Goal: Communication & Community: Answer question/provide support

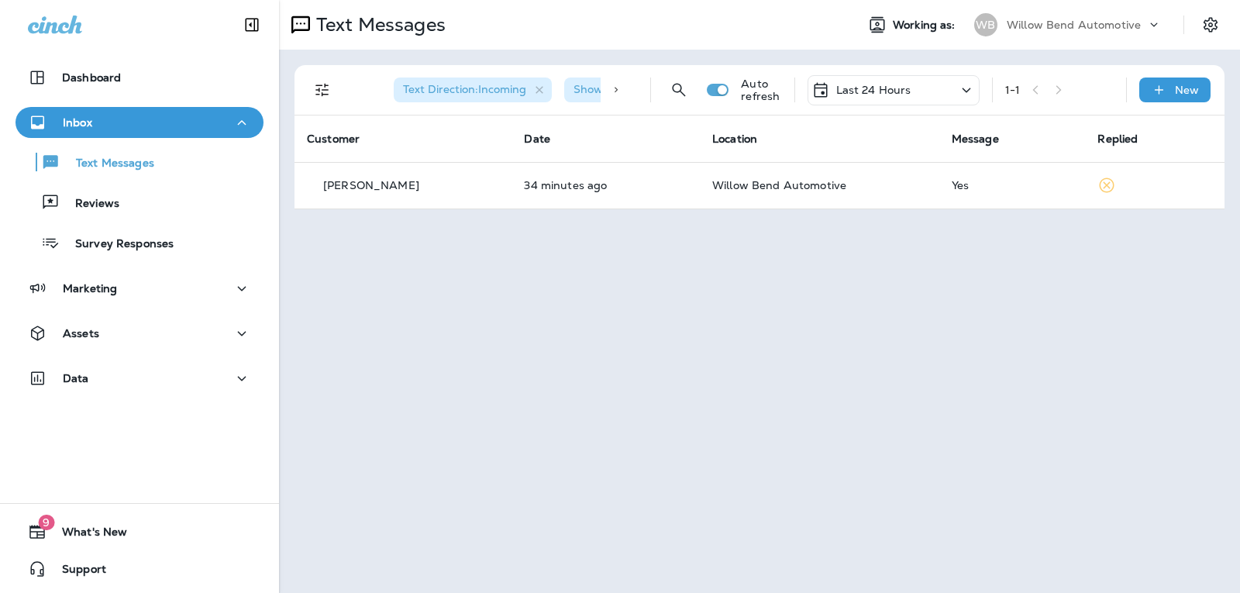
click at [859, 94] on p "Last 24 Hours" at bounding box center [873, 90] width 75 height 12
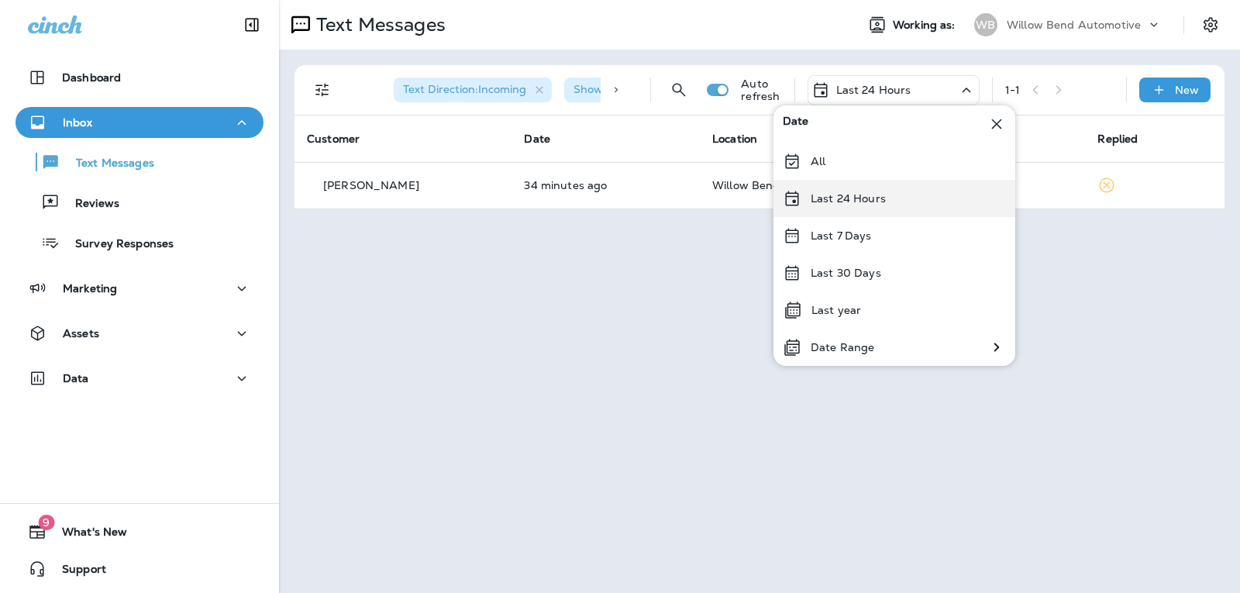
click at [856, 212] on div "Last 24 Hours" at bounding box center [895, 198] width 242 height 37
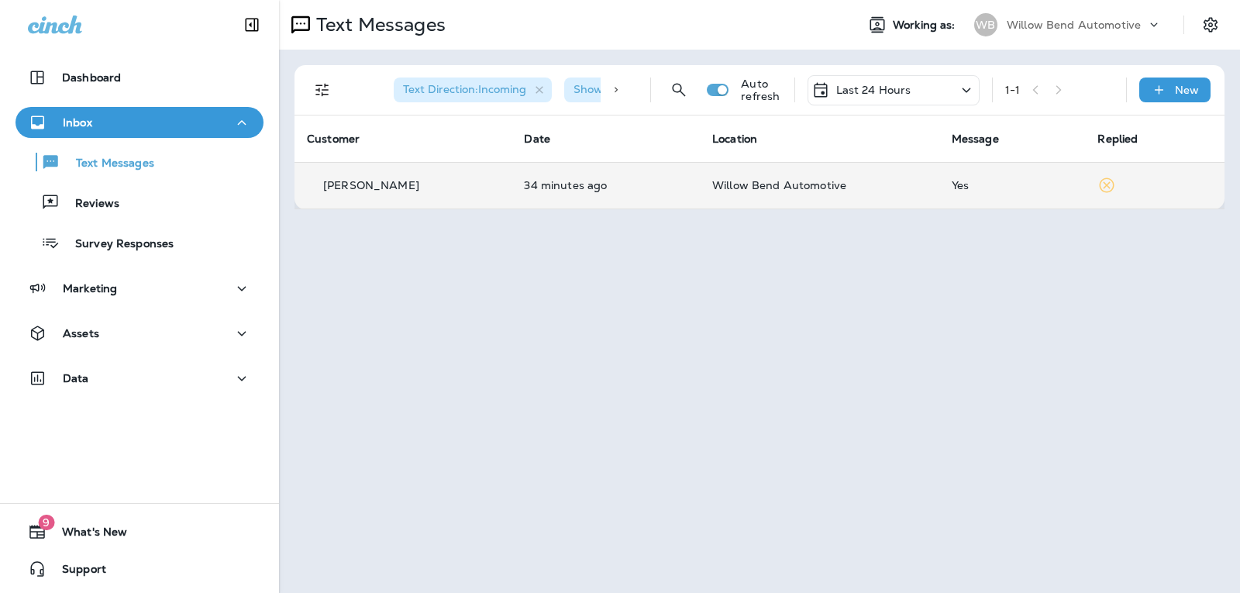
click at [905, 195] on td "Willow Bend Automotive" at bounding box center [820, 185] width 240 height 47
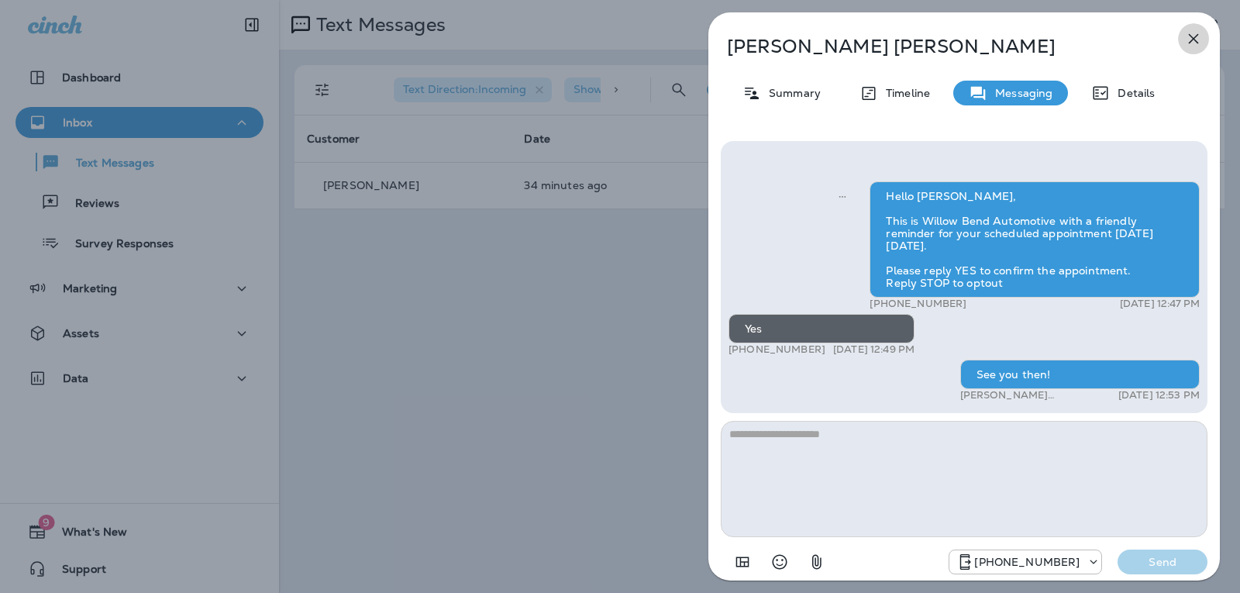
click at [1205, 35] on button "button" at bounding box center [1193, 38] width 31 height 31
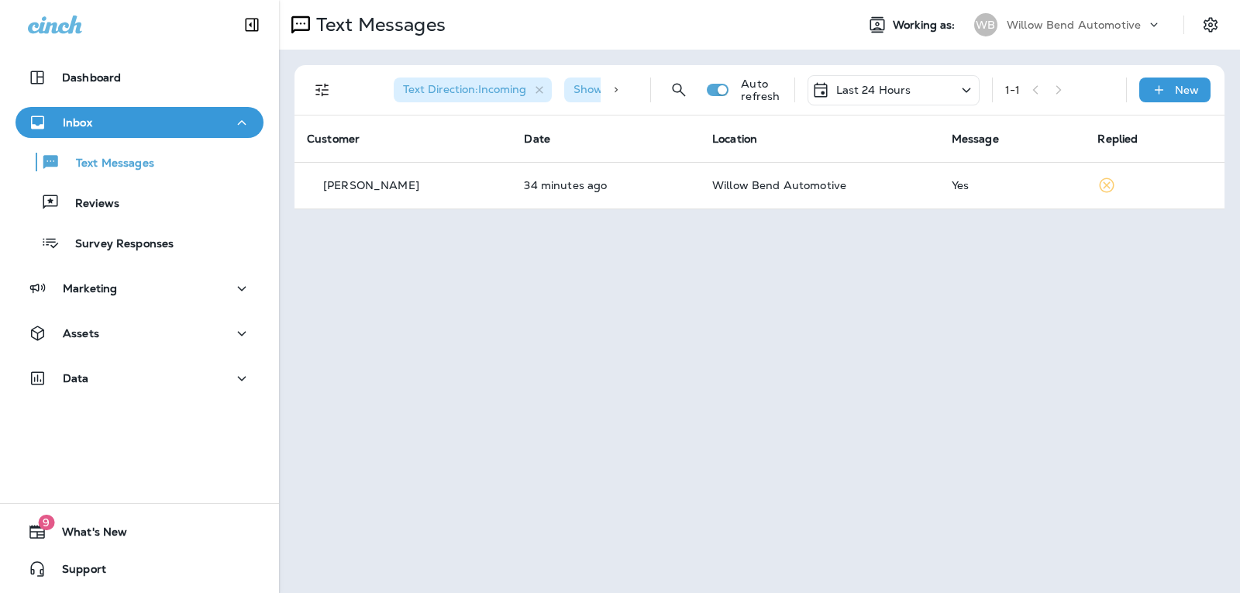
click at [874, 92] on div at bounding box center [620, 296] width 1240 height 593
click at [883, 88] on p "Last 24 Hours" at bounding box center [873, 90] width 75 height 12
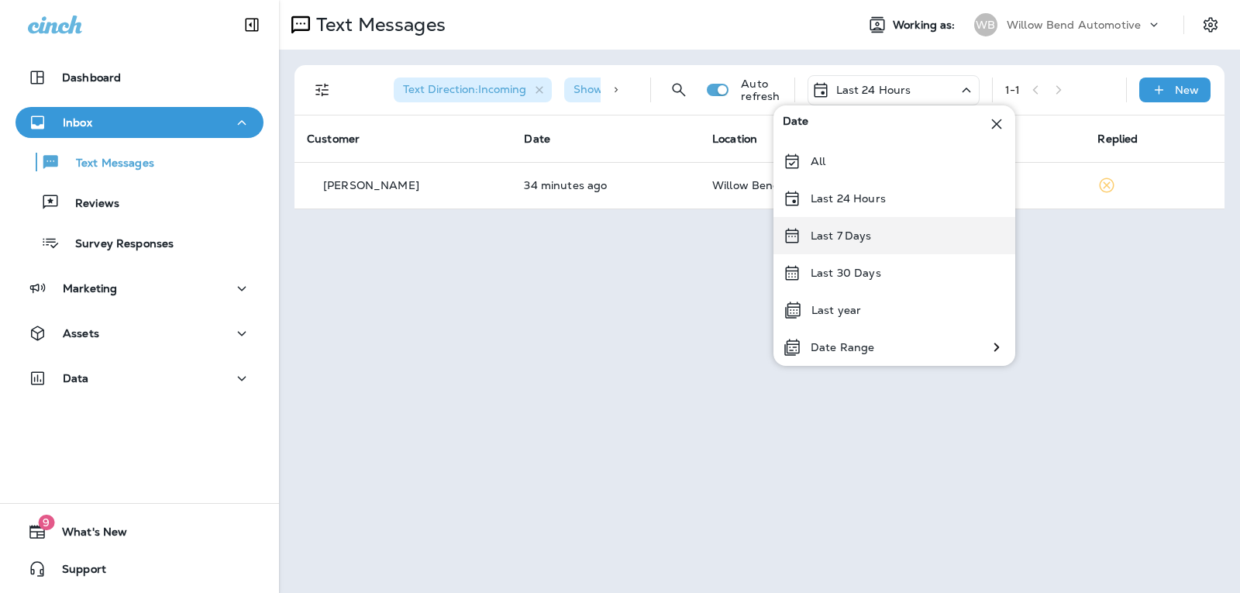
click at [856, 230] on p "Last 7 Days" at bounding box center [841, 235] width 61 height 12
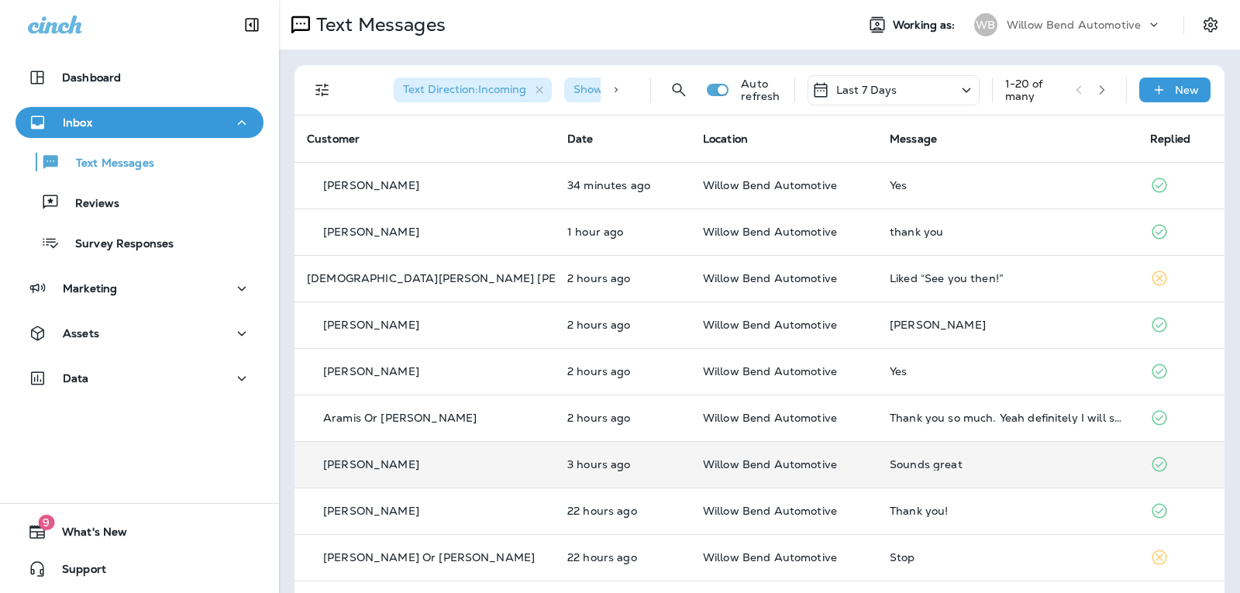
click at [936, 474] on td "Sounds great" at bounding box center [1007, 464] width 260 height 47
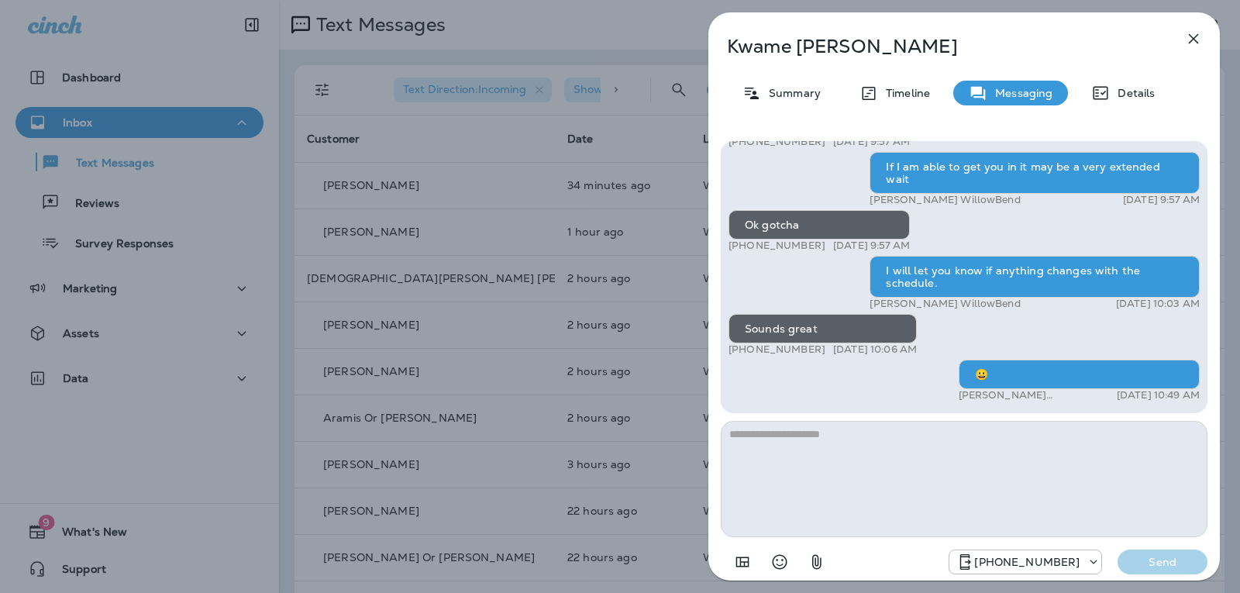
click at [792, 444] on textarea at bounding box center [964, 479] width 487 height 116
type textarea "**********"
click at [1143, 562] on p "Send" at bounding box center [1162, 562] width 65 height 14
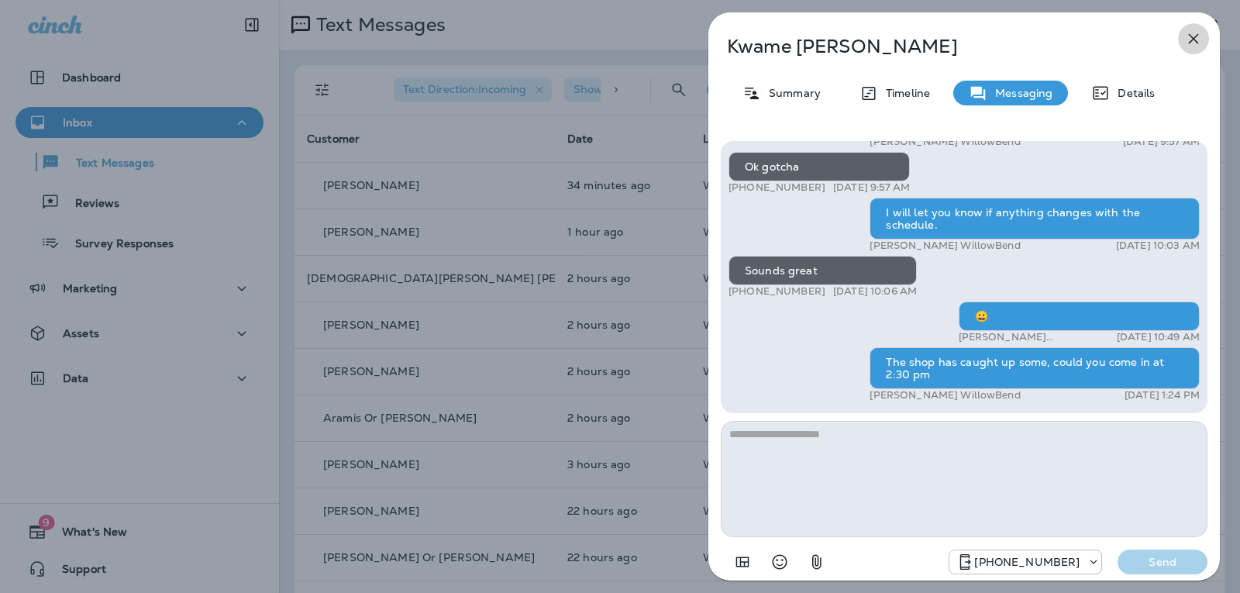
click at [1190, 41] on icon "button" at bounding box center [1193, 38] width 19 height 19
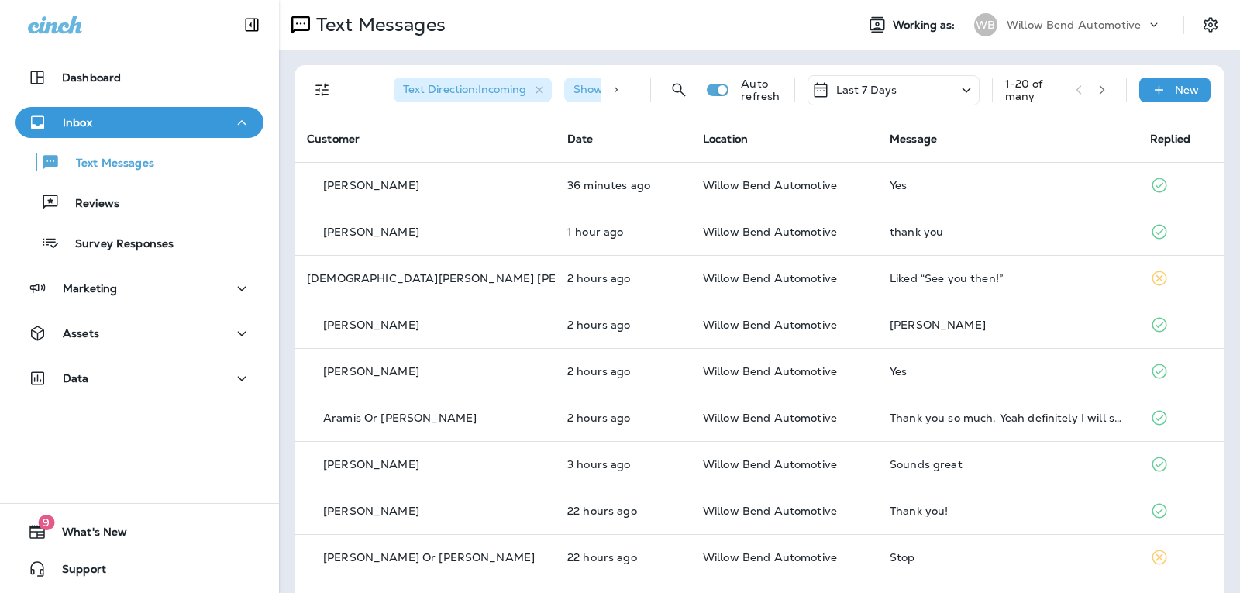
click at [843, 86] on p "Last 7 Days" at bounding box center [866, 90] width 61 height 12
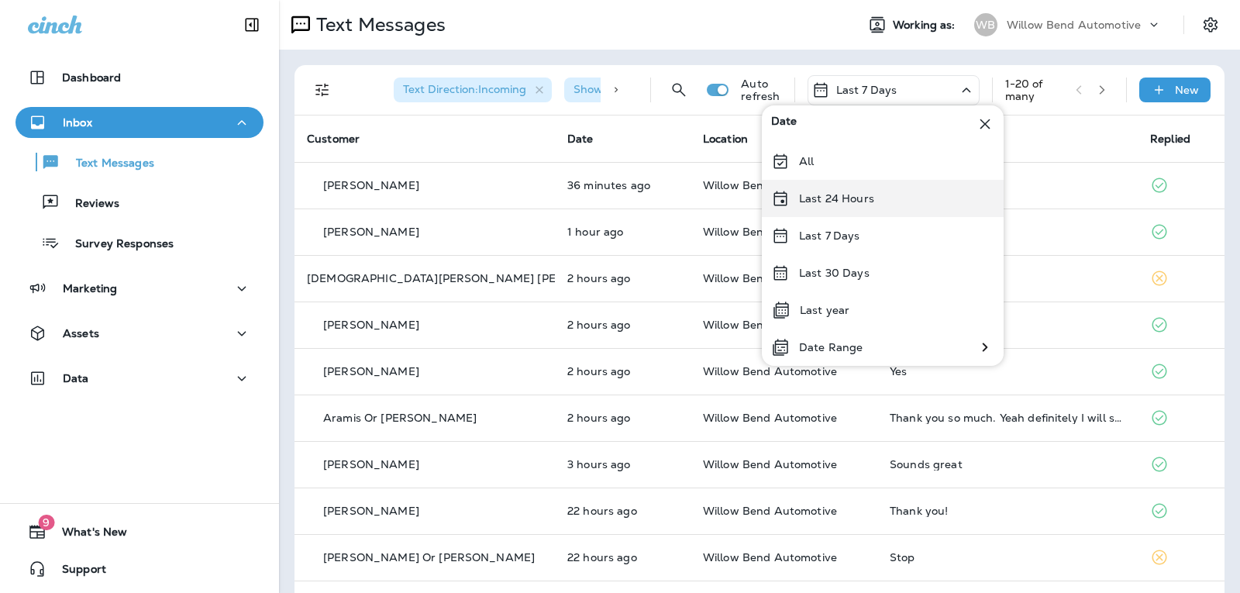
click at [847, 207] on div "Last 24 Hours" at bounding box center [883, 198] width 242 height 37
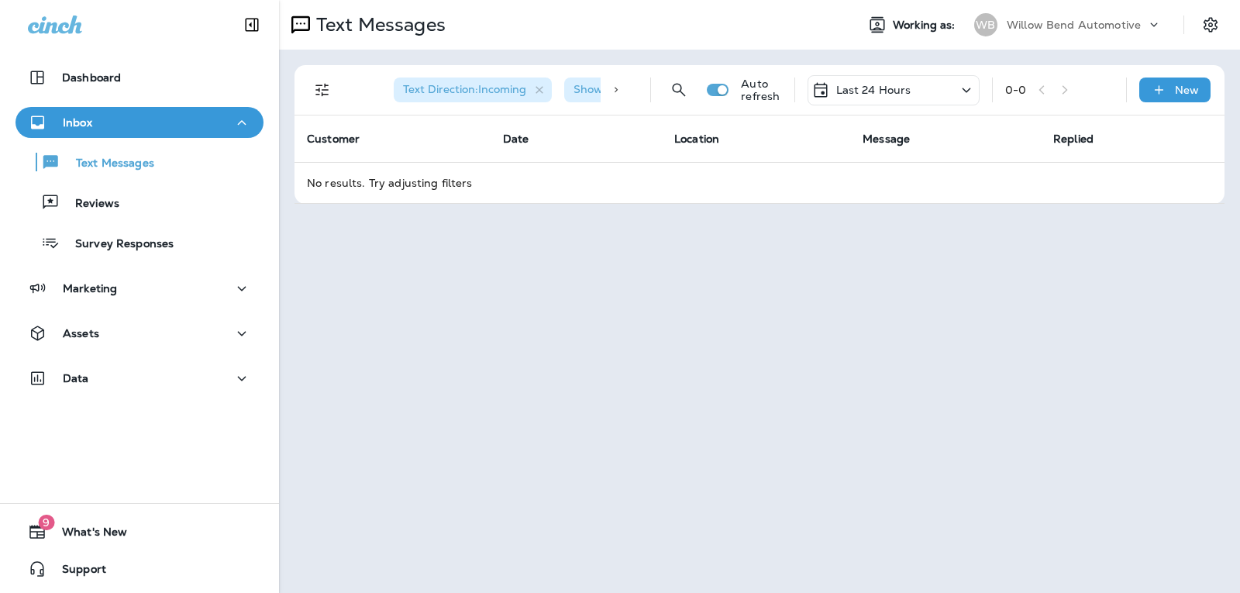
click at [853, 79] on div "Last 24 Hours" at bounding box center [894, 90] width 172 height 30
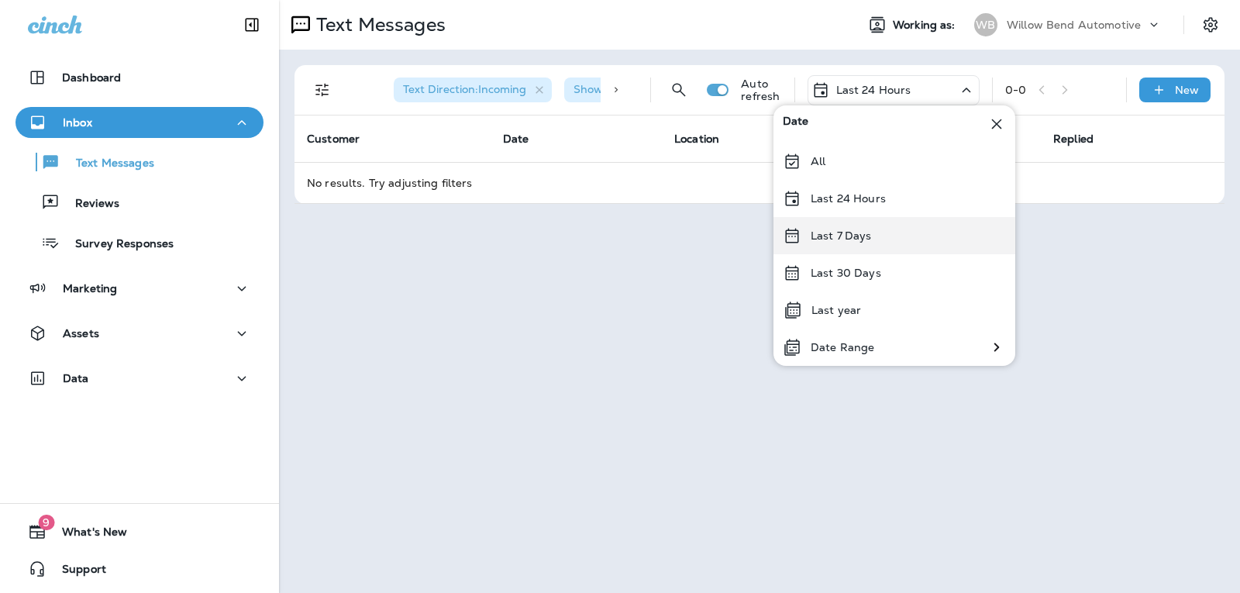
click at [903, 228] on div "Last 7 Days" at bounding box center [895, 235] width 242 height 37
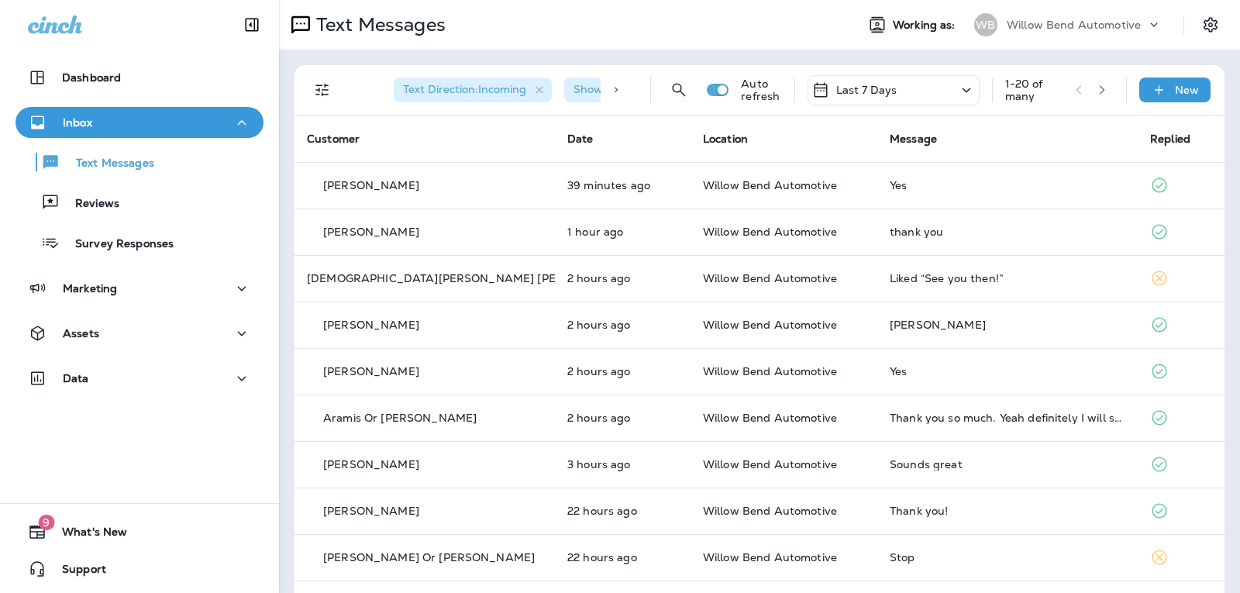
click at [846, 82] on div "Last 7 Days" at bounding box center [894, 90] width 172 height 30
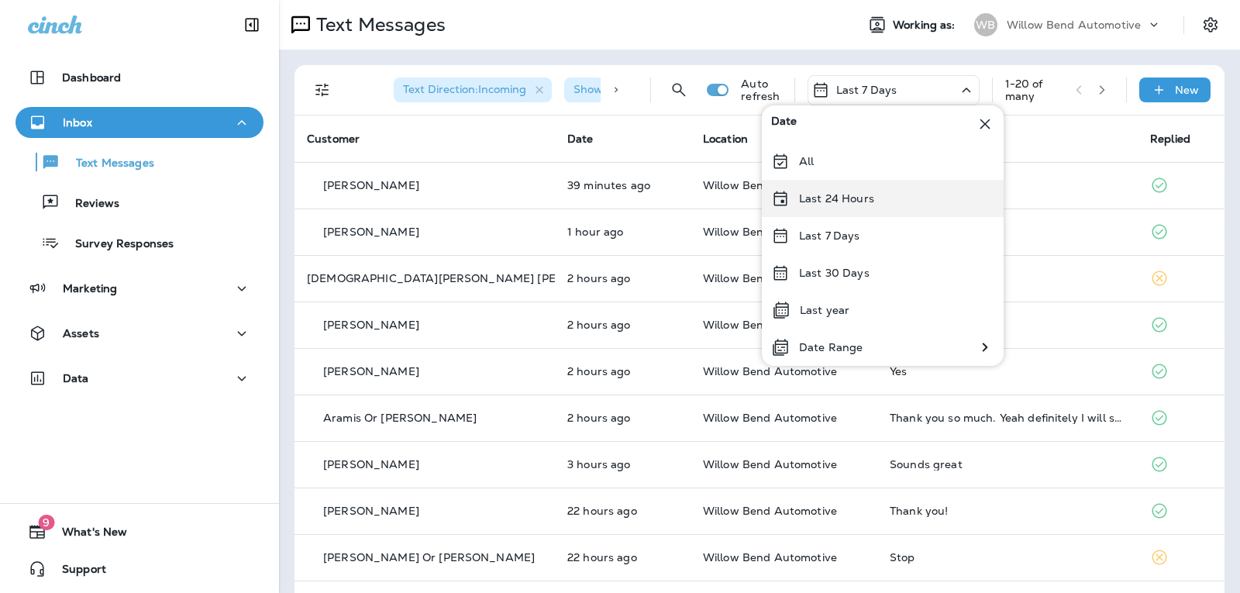
click at [846, 193] on p "Last 24 Hours" at bounding box center [836, 198] width 75 height 12
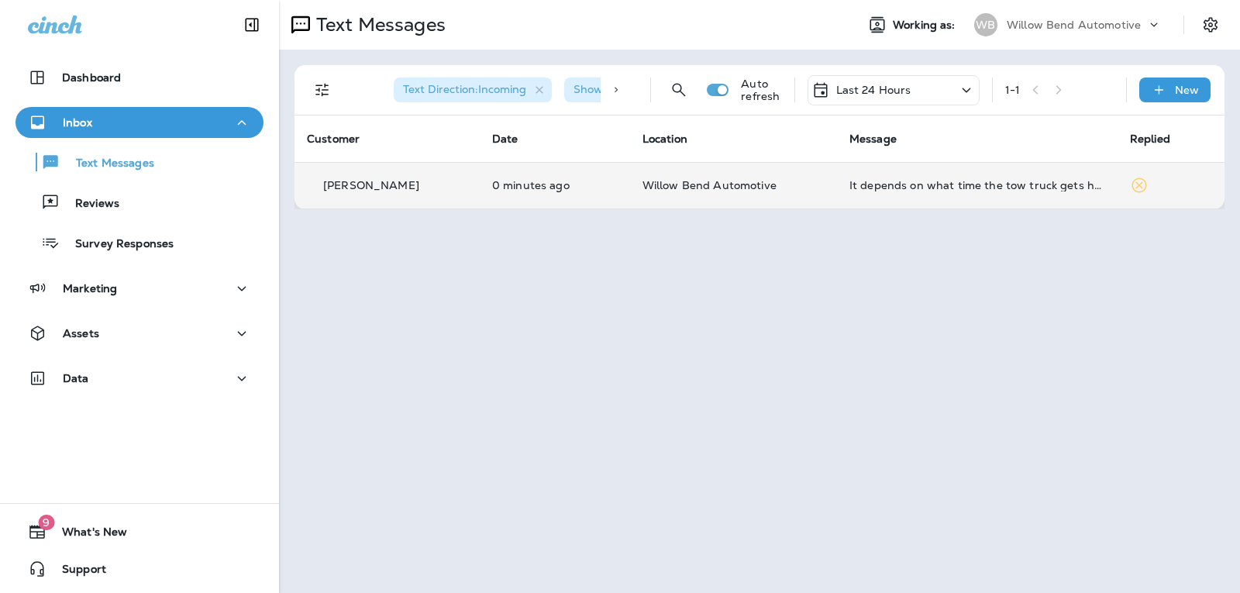
click at [919, 189] on div "It depends on what time the tow truck gets here" at bounding box center [978, 185] width 256 height 12
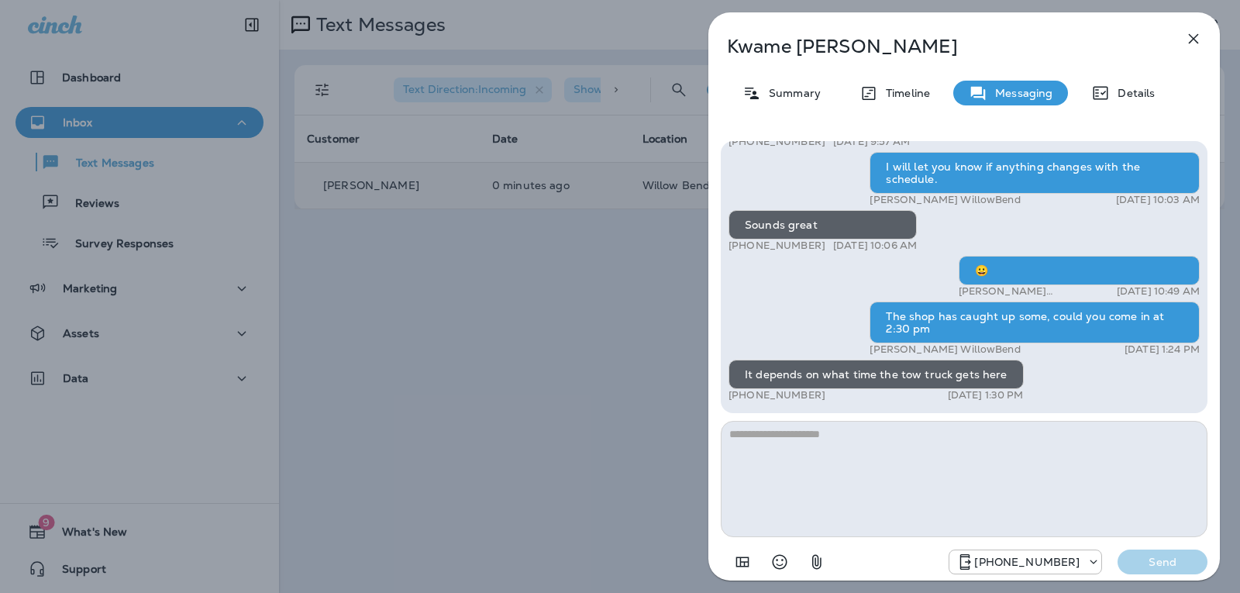
click at [834, 438] on textarea at bounding box center [964, 479] width 487 height 116
type textarea "**********"
click at [1187, 564] on p "Send" at bounding box center [1162, 562] width 65 height 14
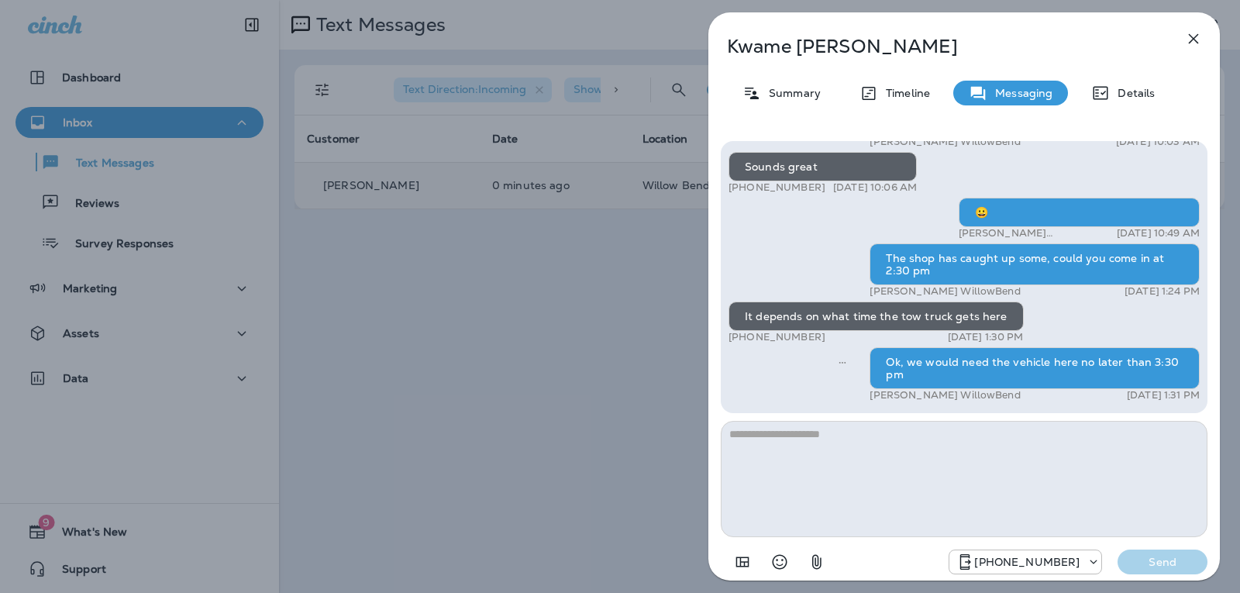
click at [1193, 20] on div "[PERSON_NAME] Summary Timeline Messaging Details Hi [PERSON_NAME] this is [PERS…" at bounding box center [964, 300] width 512 height 577
click at [1193, 29] on icon "button" at bounding box center [1193, 38] width 19 height 19
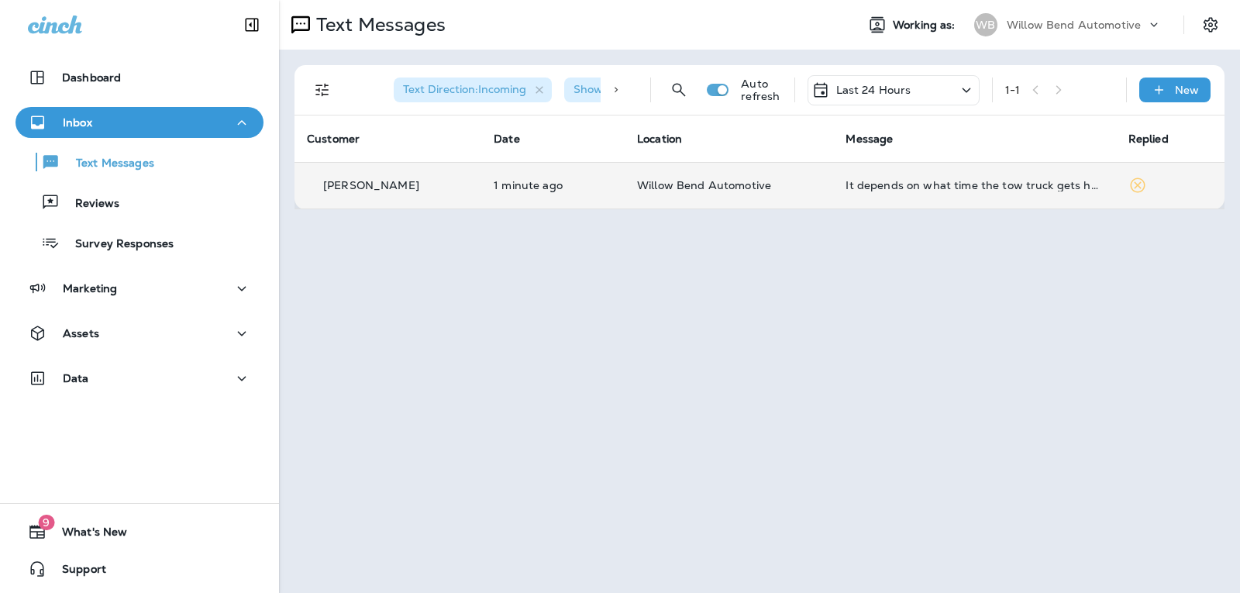
click at [846, 191] on div "It depends on what time the tow truck gets here" at bounding box center [974, 185] width 257 height 12
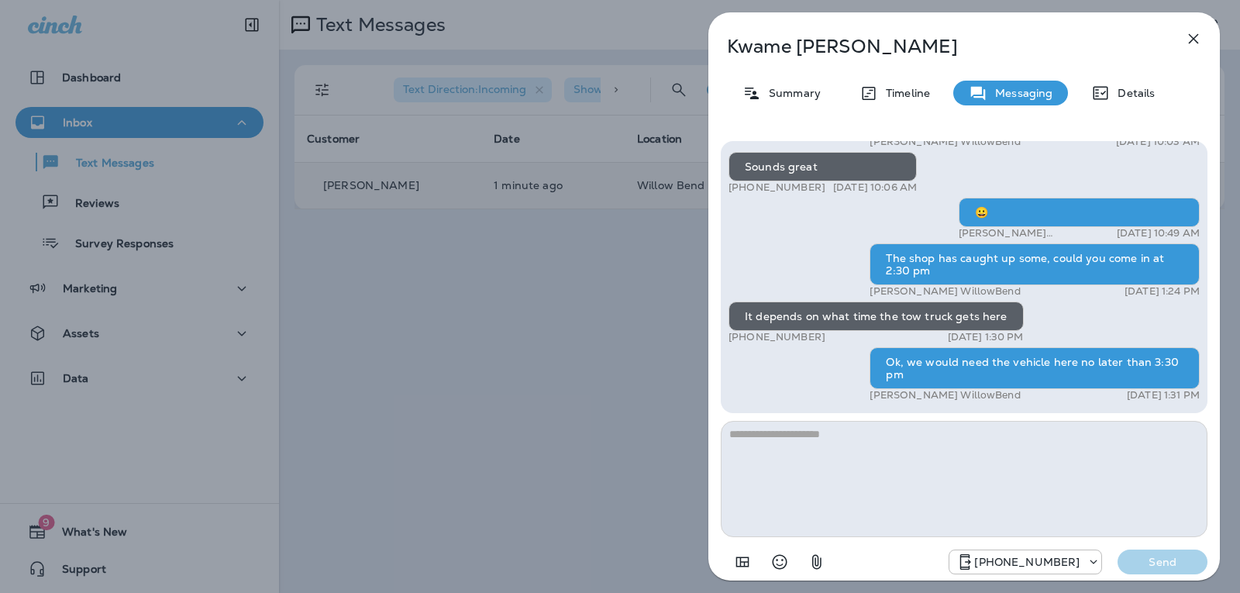
click at [780, 450] on textarea at bounding box center [964, 479] width 487 height 116
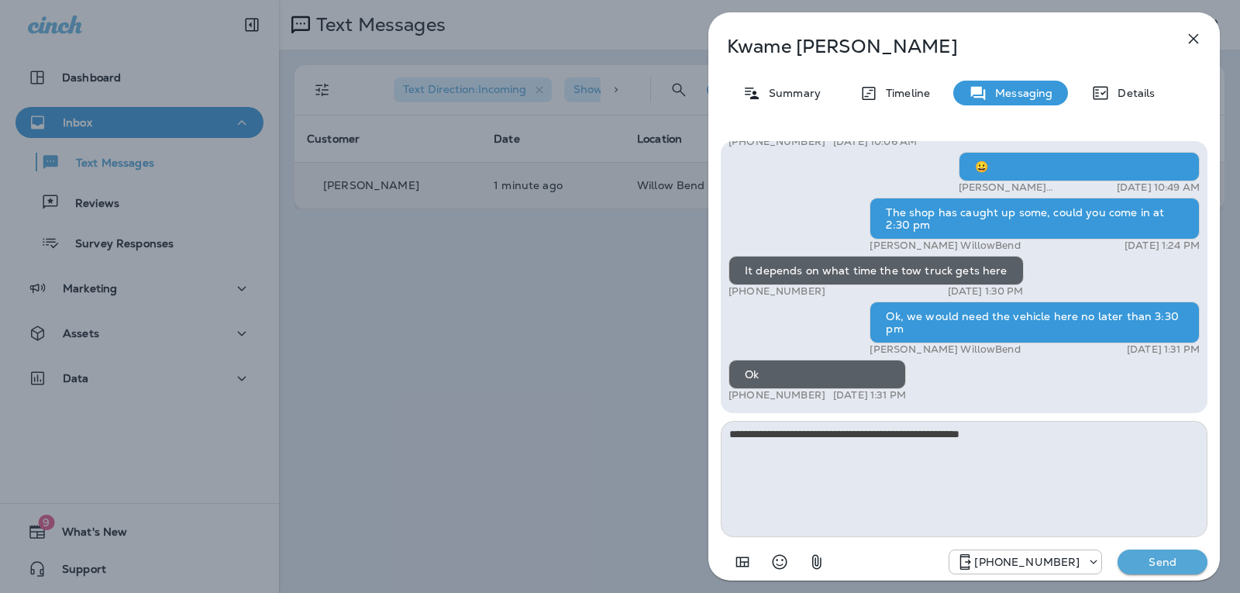
type textarea "**********"
click at [1135, 565] on p "Send" at bounding box center [1162, 562] width 65 height 14
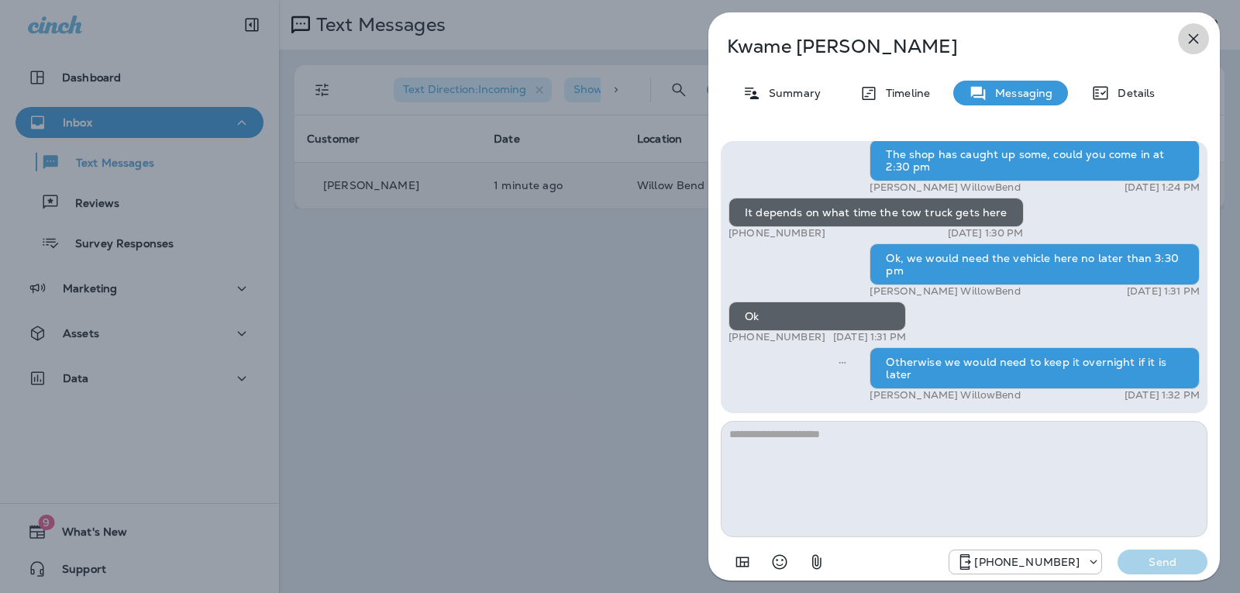
click at [1192, 29] on icon "button" at bounding box center [1193, 38] width 19 height 19
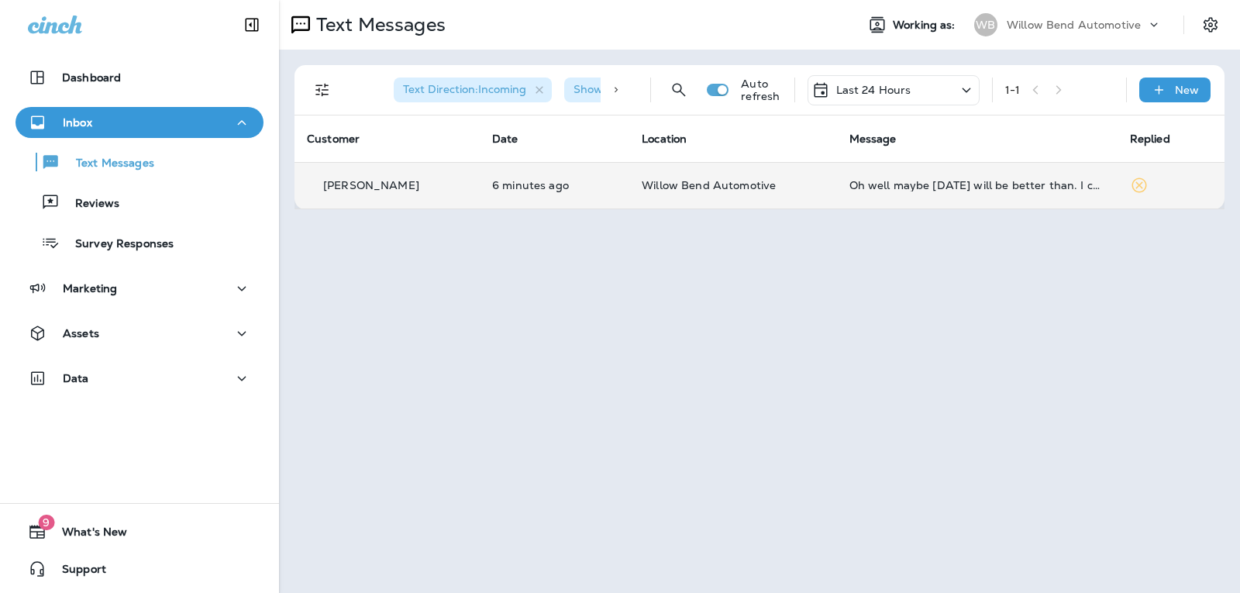
click at [994, 194] on td "Oh well maybe [DATE] will be better than. I cant rush the tow truck sorry." at bounding box center [977, 185] width 281 height 47
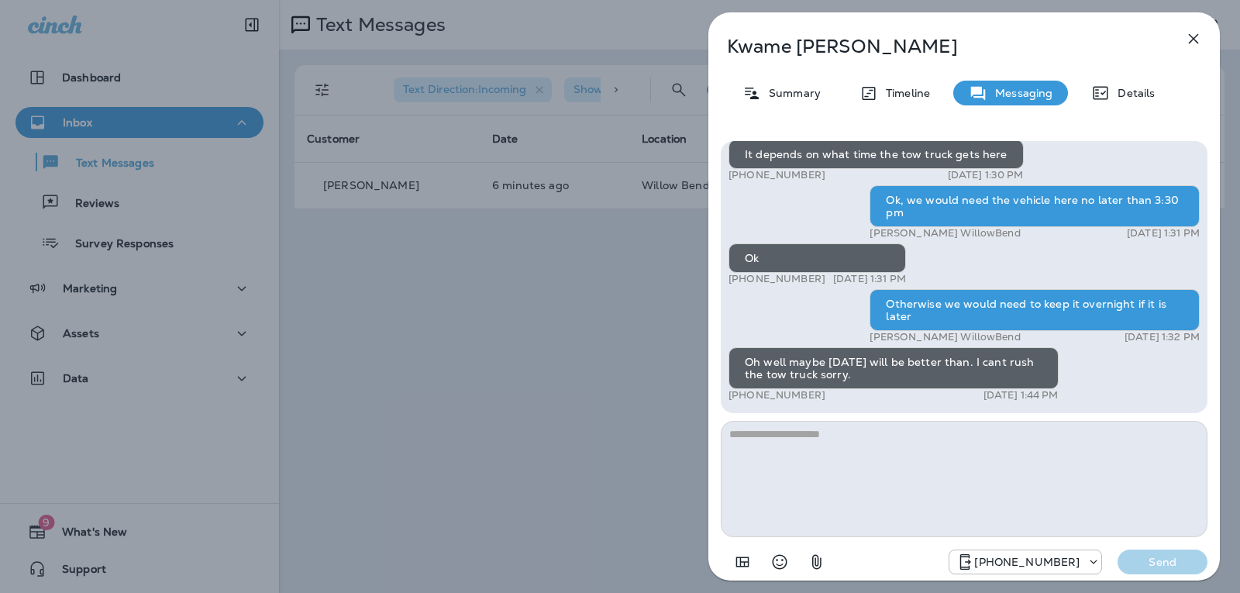
click at [841, 453] on textarea at bounding box center [964, 479] width 487 height 116
type textarea "*"
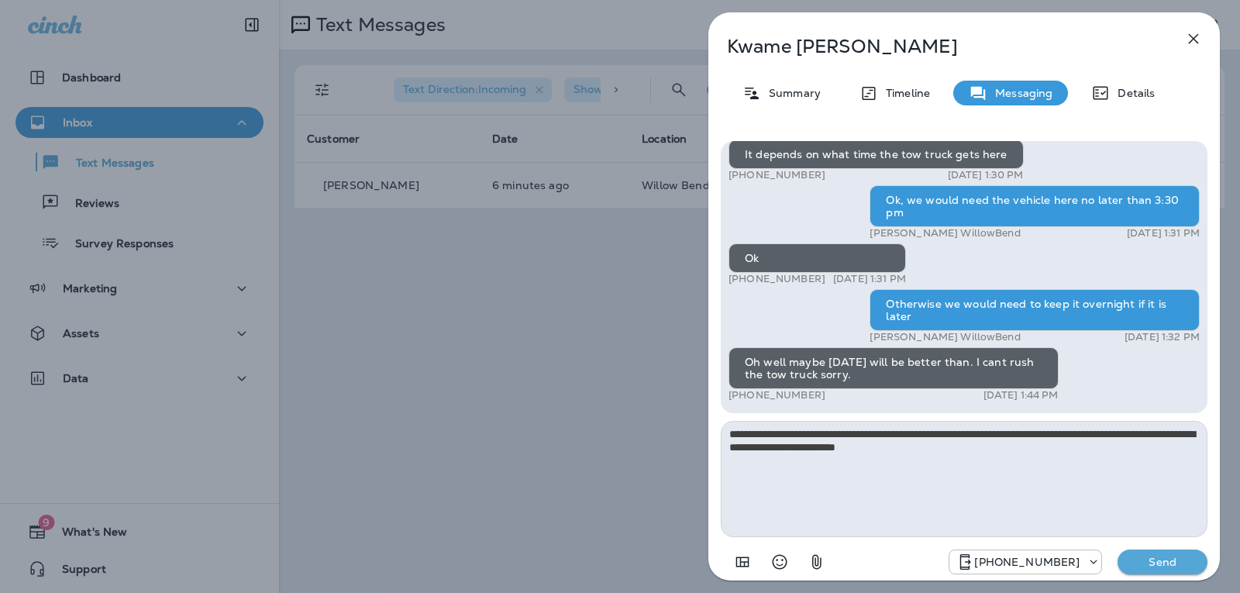
type textarea "**********"
click at [1132, 565] on p "Send" at bounding box center [1162, 562] width 65 height 14
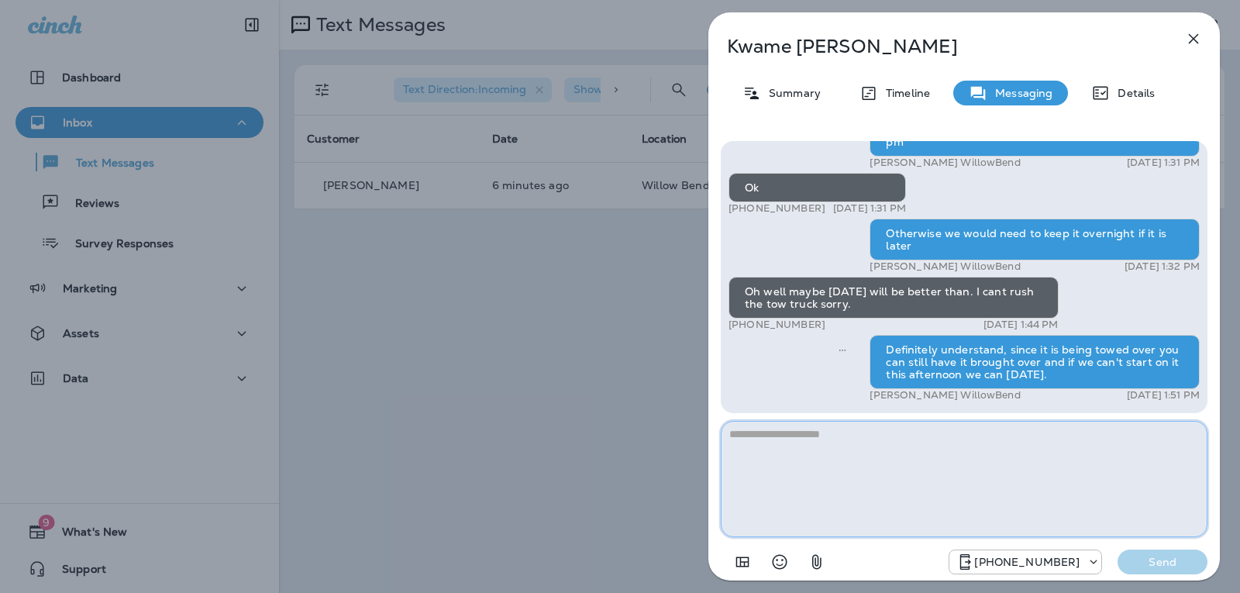
click at [889, 428] on textarea at bounding box center [964, 479] width 487 height 116
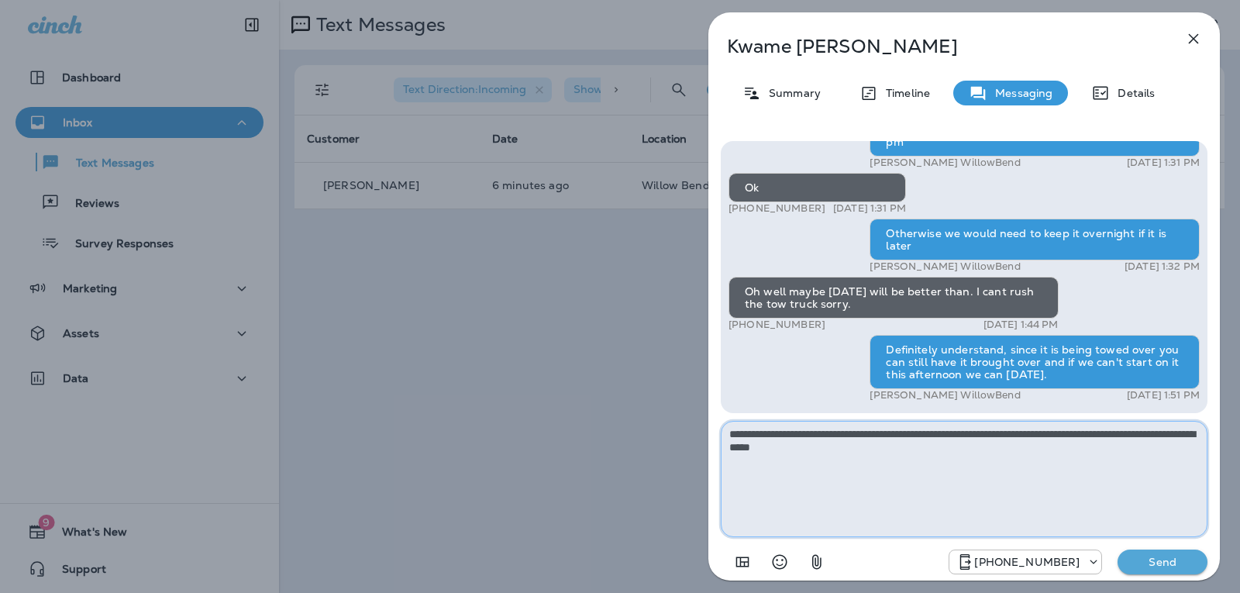
type textarea "**********"
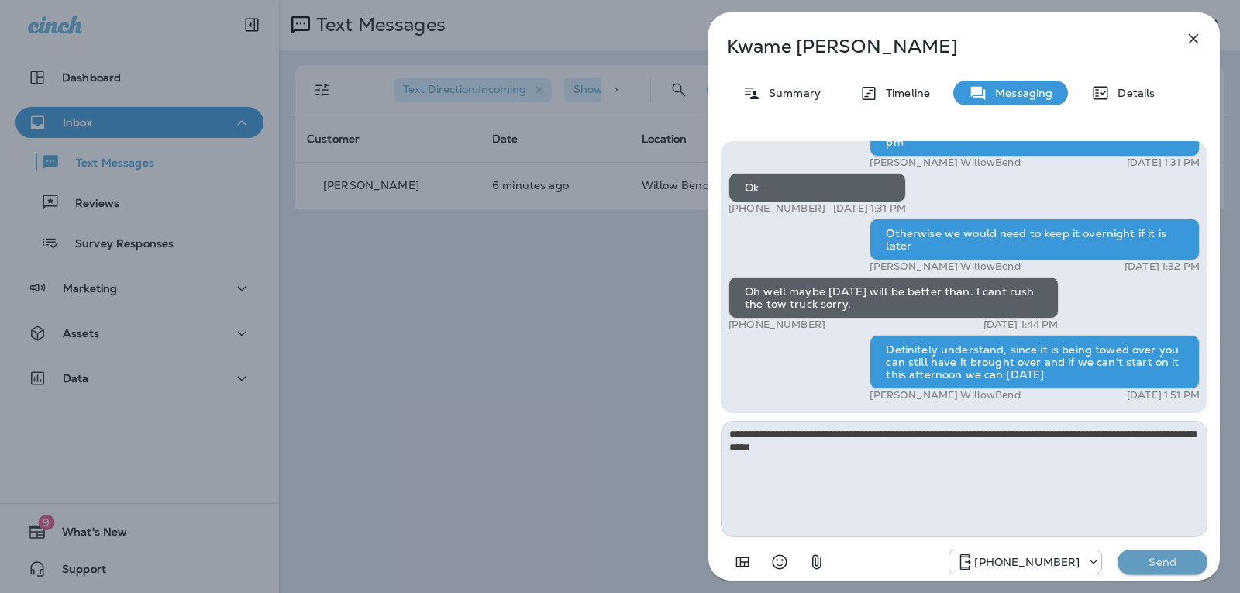
click at [1163, 564] on p "Send" at bounding box center [1162, 562] width 65 height 14
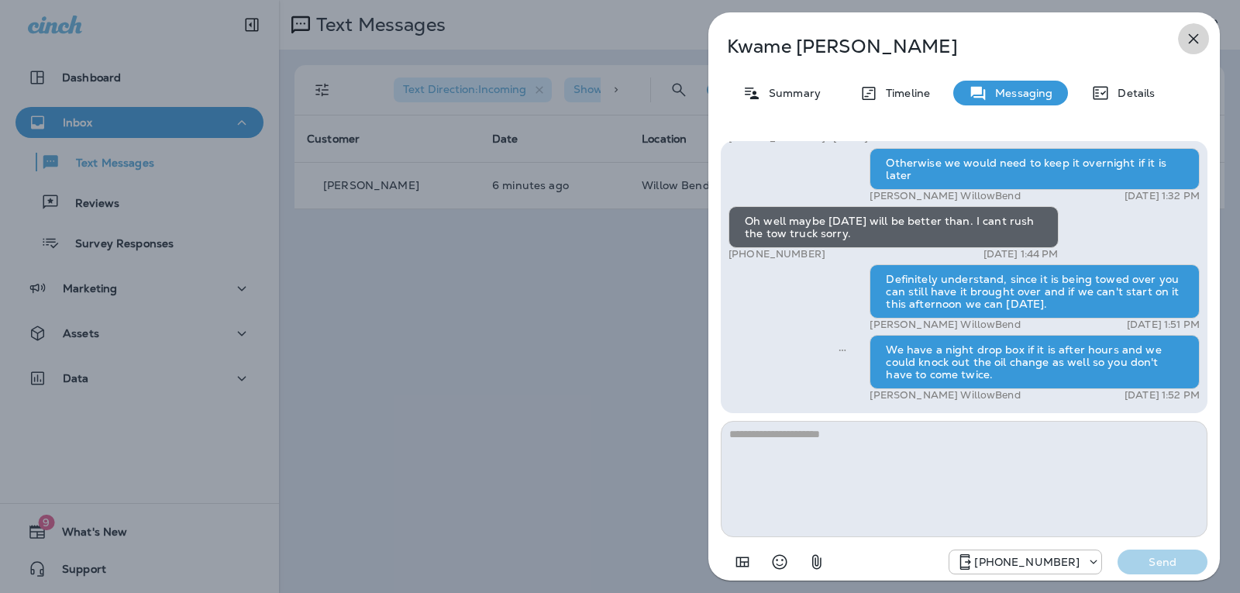
click at [1189, 47] on icon "button" at bounding box center [1193, 38] width 19 height 19
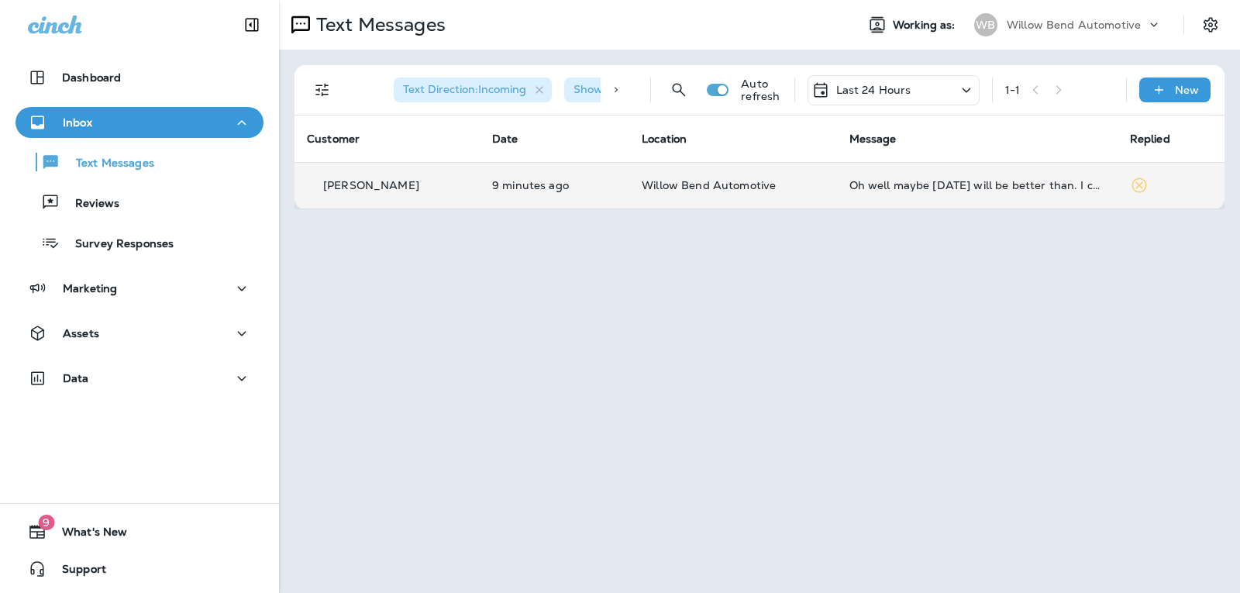
click at [929, 177] on td "Oh well maybe [DATE] will be better than. I cant rush the tow truck sorry." at bounding box center [977, 185] width 281 height 47
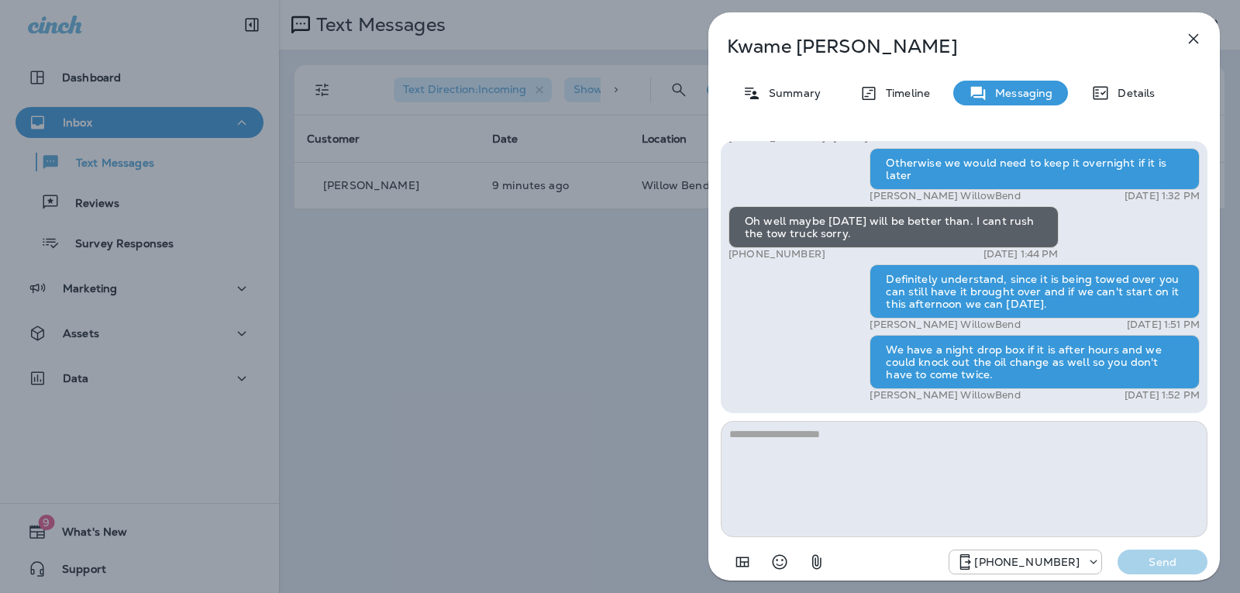
click at [1199, 37] on icon "button" at bounding box center [1193, 38] width 19 height 19
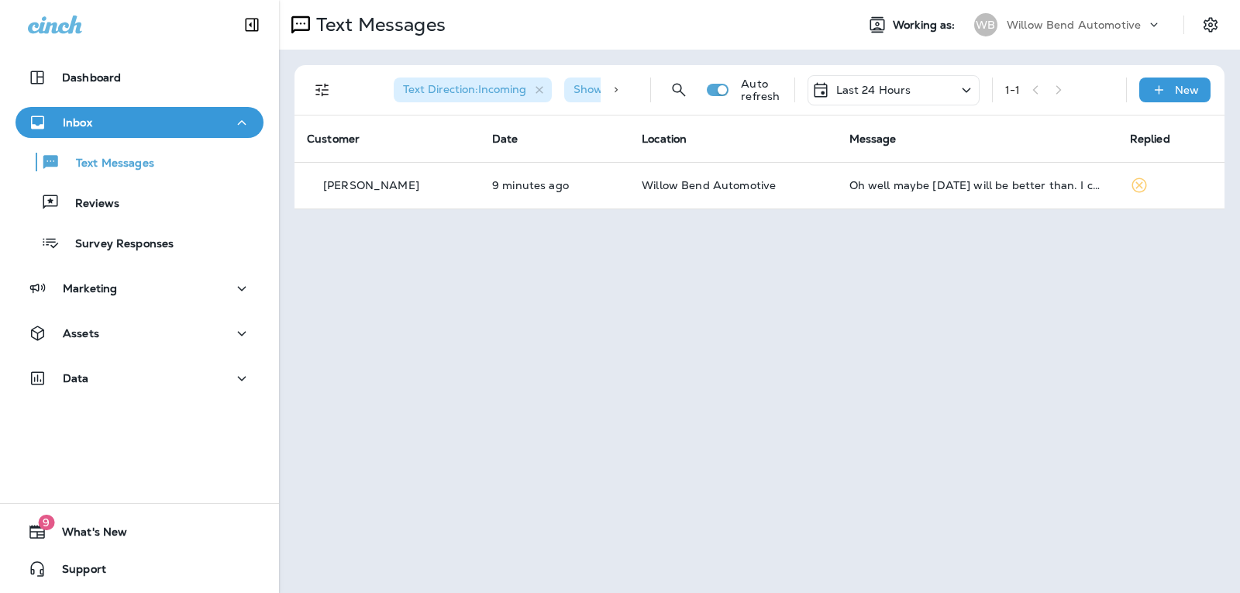
click at [860, 87] on p "Last 24 Hours" at bounding box center [873, 90] width 75 height 12
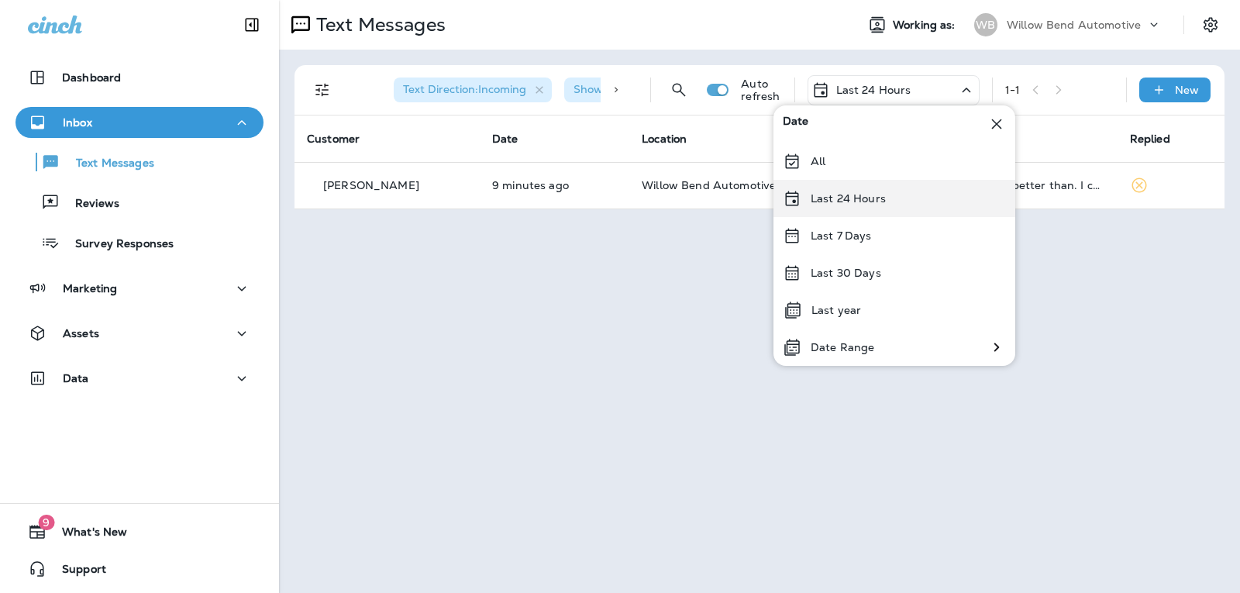
click at [827, 205] on p "Last 24 Hours" at bounding box center [848, 198] width 75 height 12
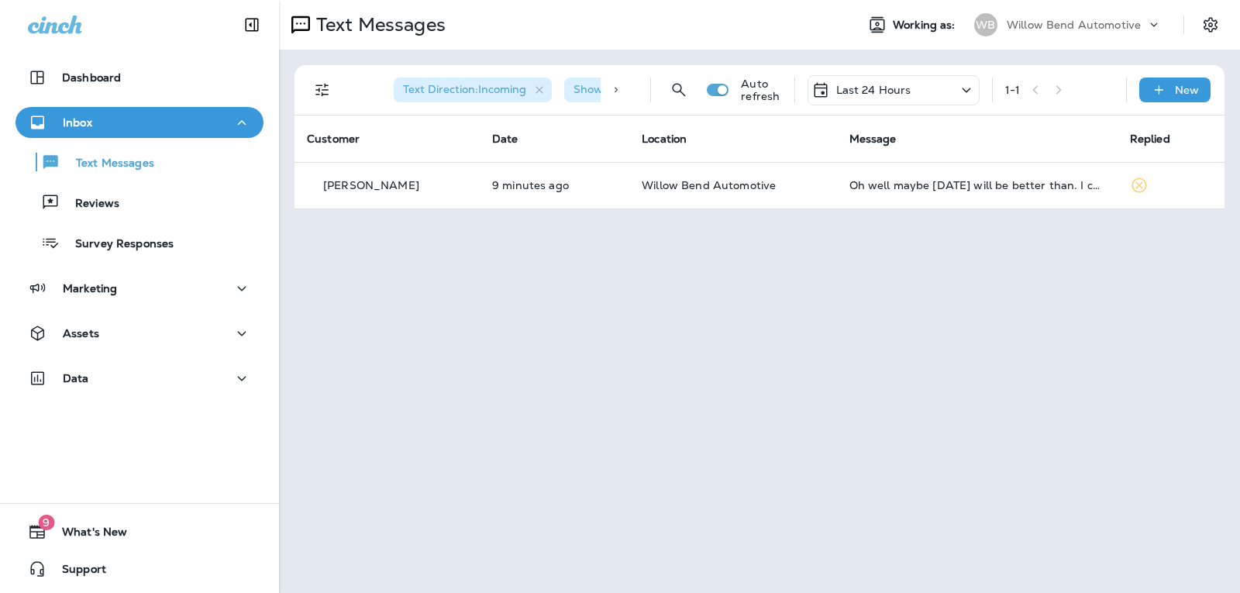
click at [922, 91] on div "Last 24 Hours" at bounding box center [894, 90] width 172 height 30
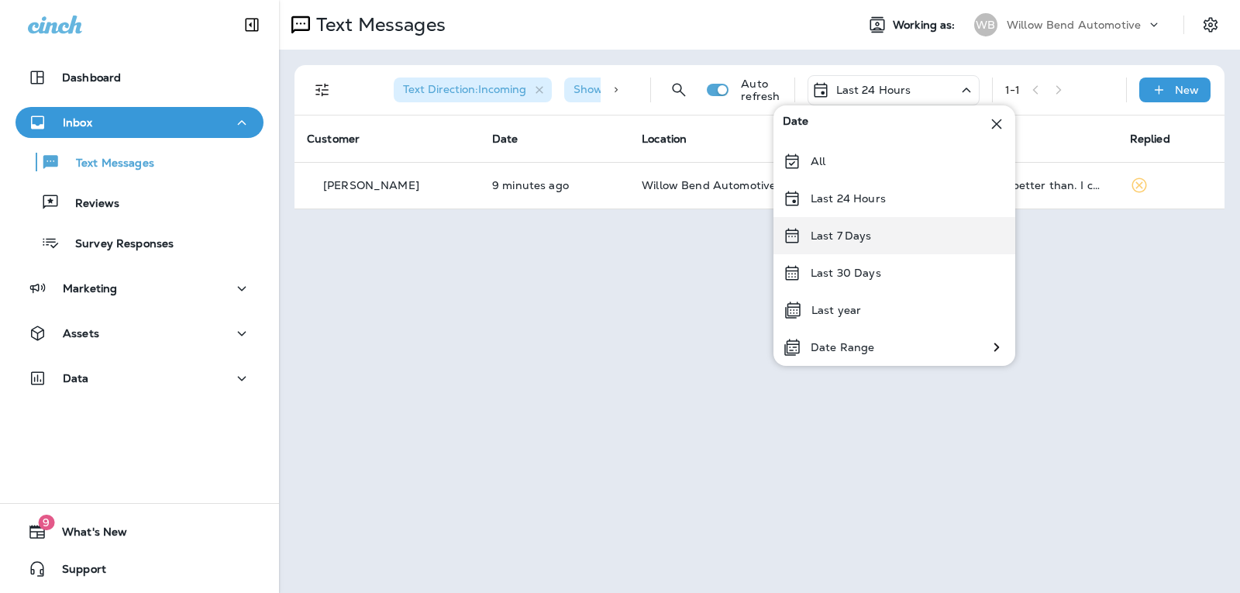
click at [891, 228] on div "Last 7 Days" at bounding box center [895, 235] width 242 height 37
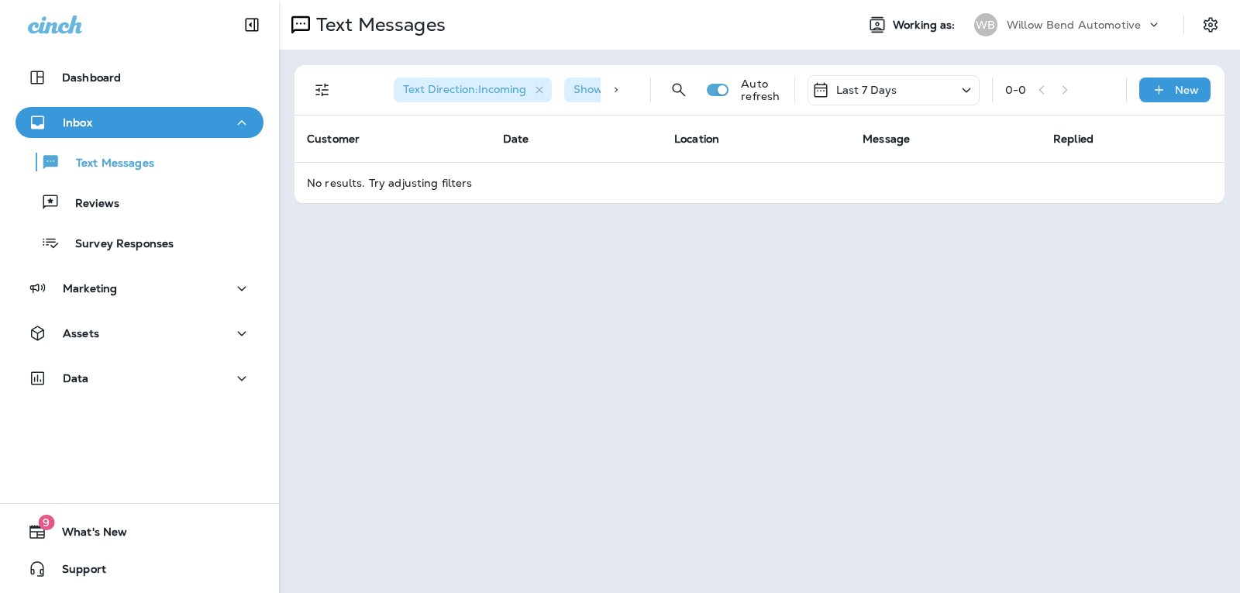
drag, startPoint x: 863, startPoint y: 89, endPoint x: 884, endPoint y: 101, distance: 23.9
click at [864, 90] on p "Last 7 Days" at bounding box center [866, 90] width 61 height 12
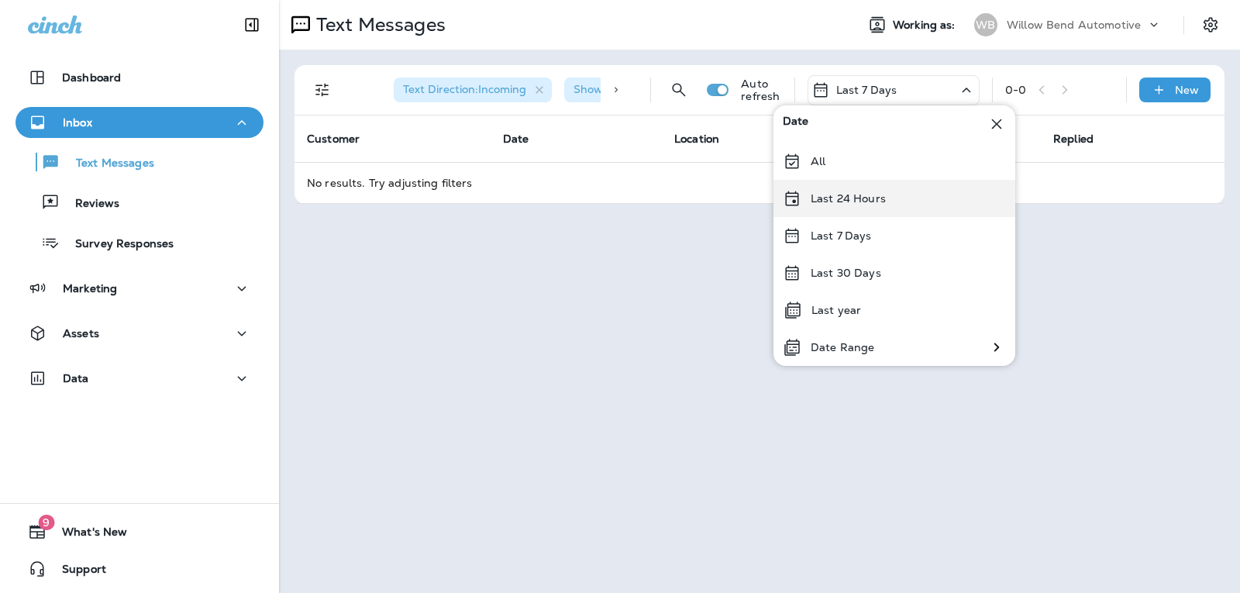
click at [907, 201] on div "Last 24 Hours" at bounding box center [895, 198] width 242 height 37
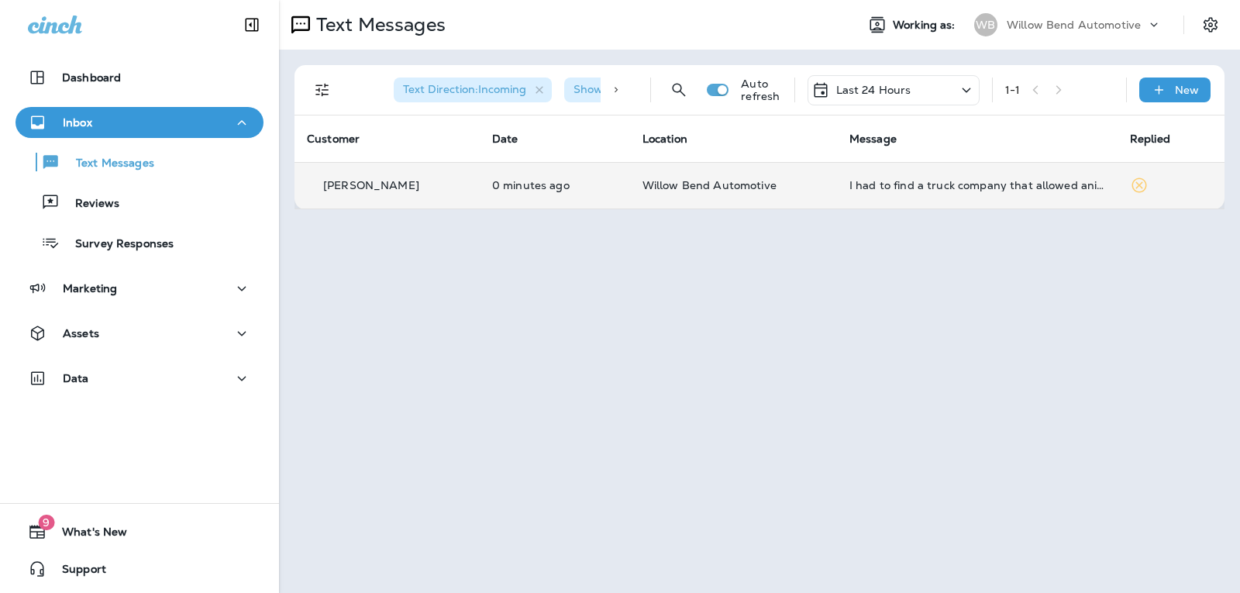
click at [958, 181] on div "I had to find a truck company that allowed animals in their vehicles. Sorry for…" at bounding box center [978, 185] width 256 height 12
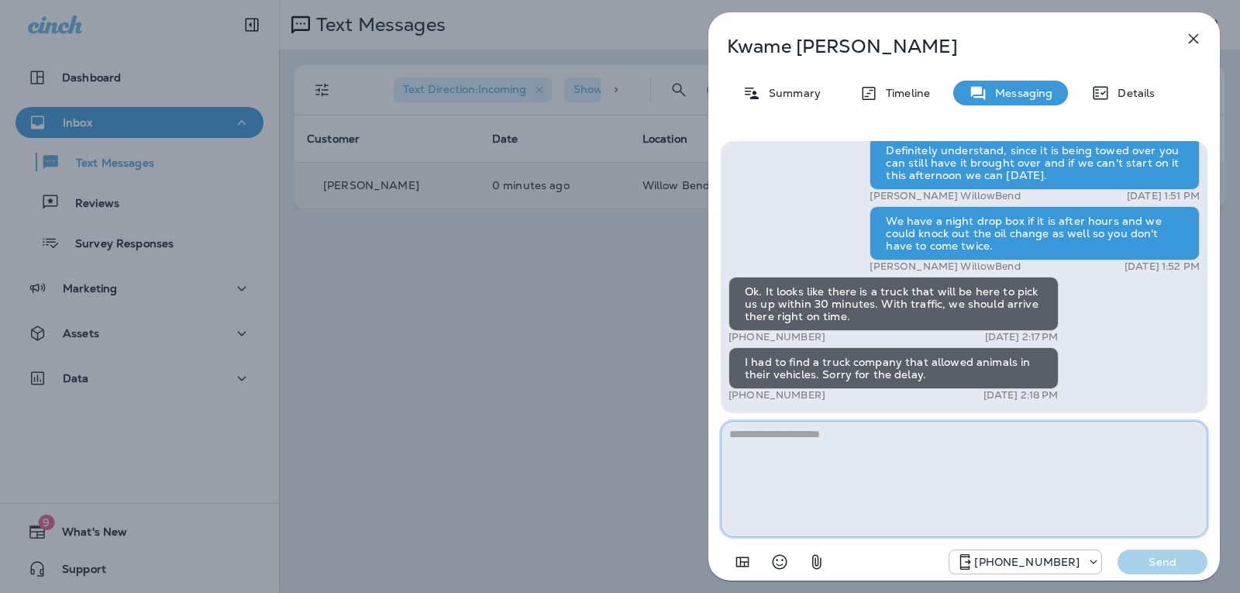
click at [907, 452] on textarea at bounding box center [964, 479] width 487 height 116
type textarea "**********"
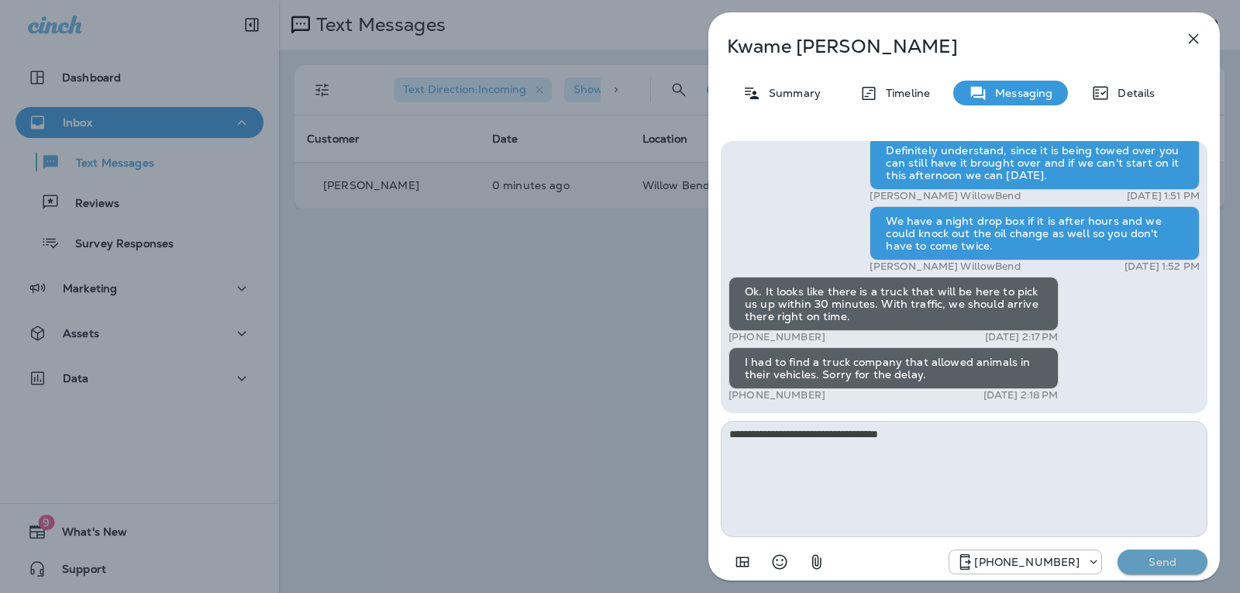
click at [1146, 553] on button "Send" at bounding box center [1163, 562] width 90 height 25
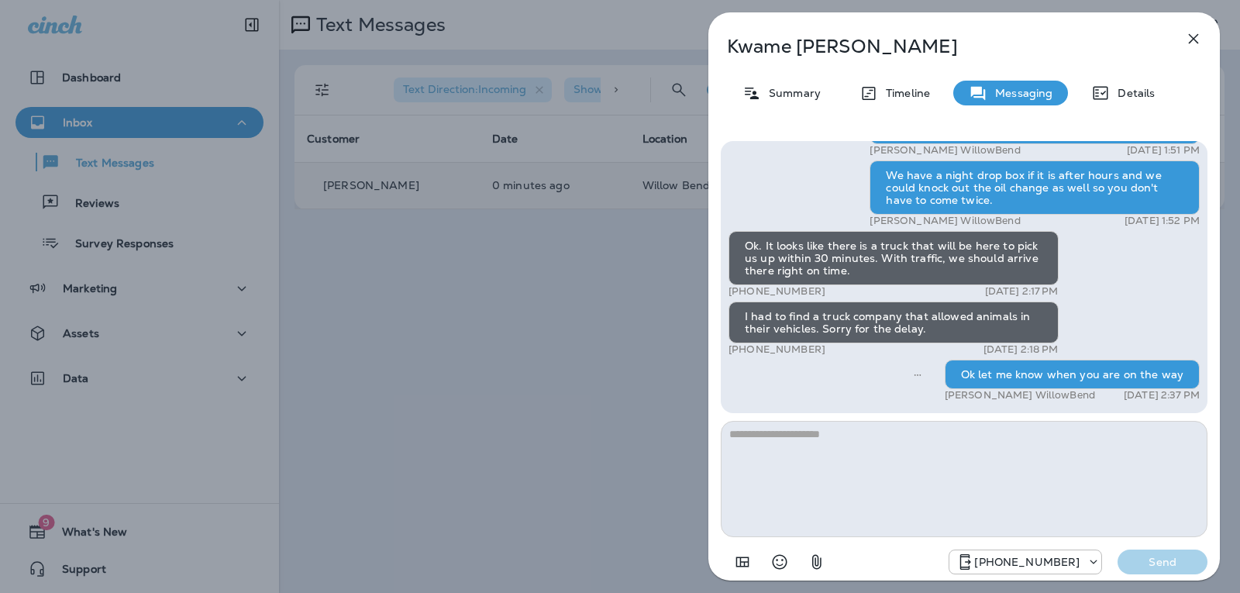
click at [1194, 32] on icon "button" at bounding box center [1193, 38] width 19 height 19
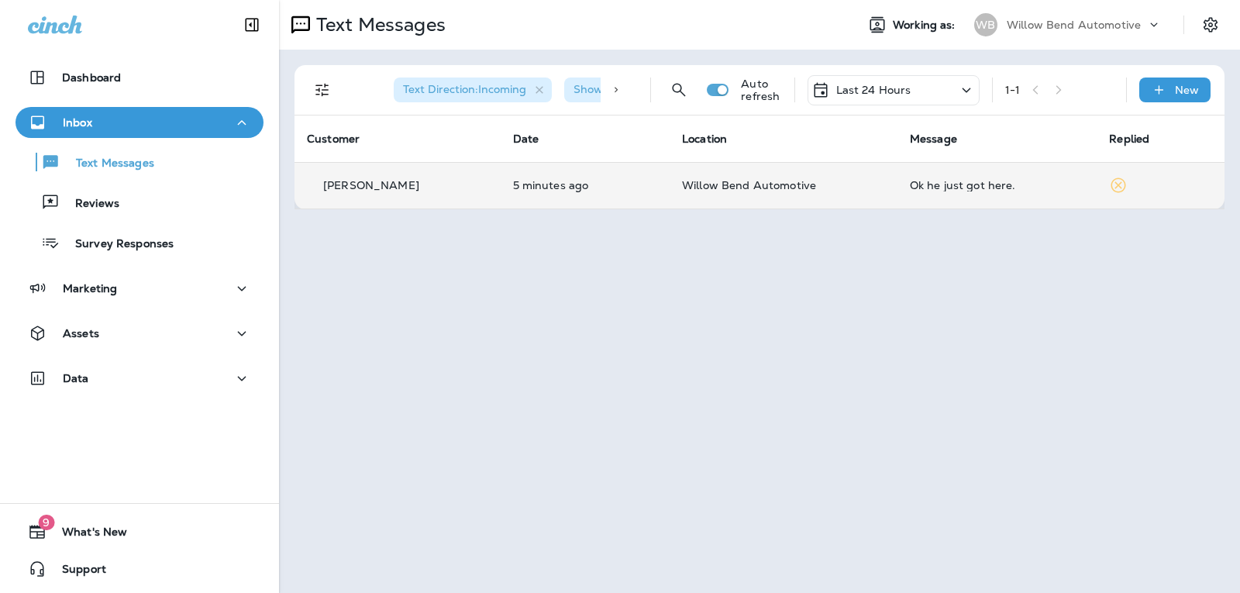
click at [804, 178] on td "Willow Bend Automotive" at bounding box center [784, 185] width 228 height 47
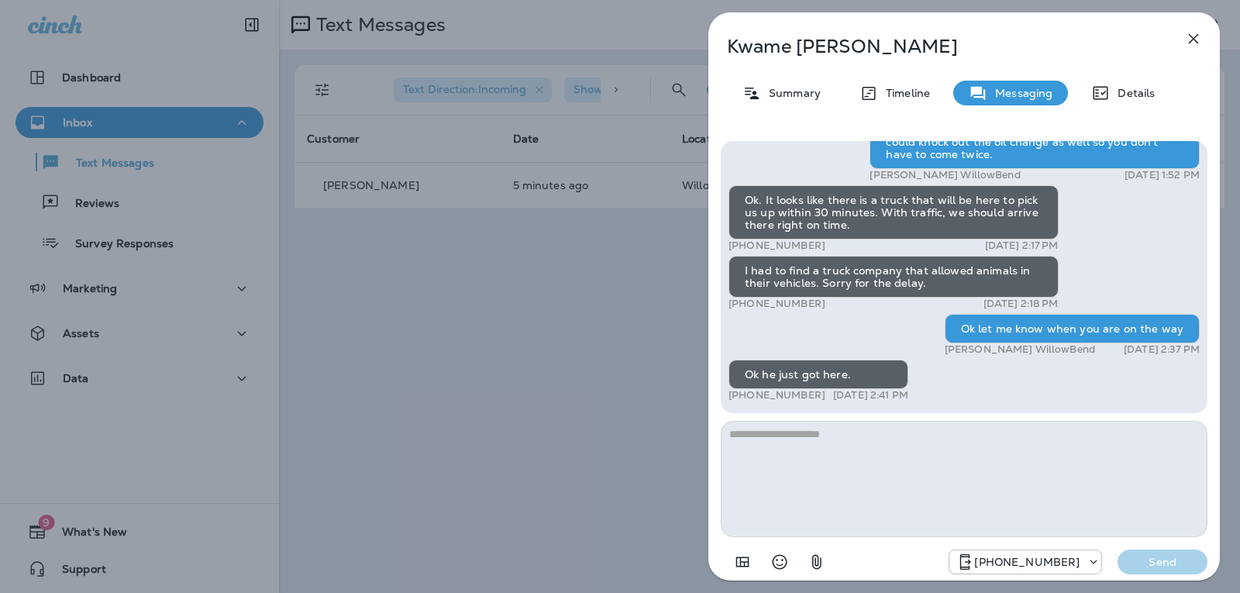
click at [833, 450] on textarea at bounding box center [964, 479] width 487 height 116
type textarea "**********"
click at [1141, 564] on p "Send" at bounding box center [1162, 562] width 65 height 14
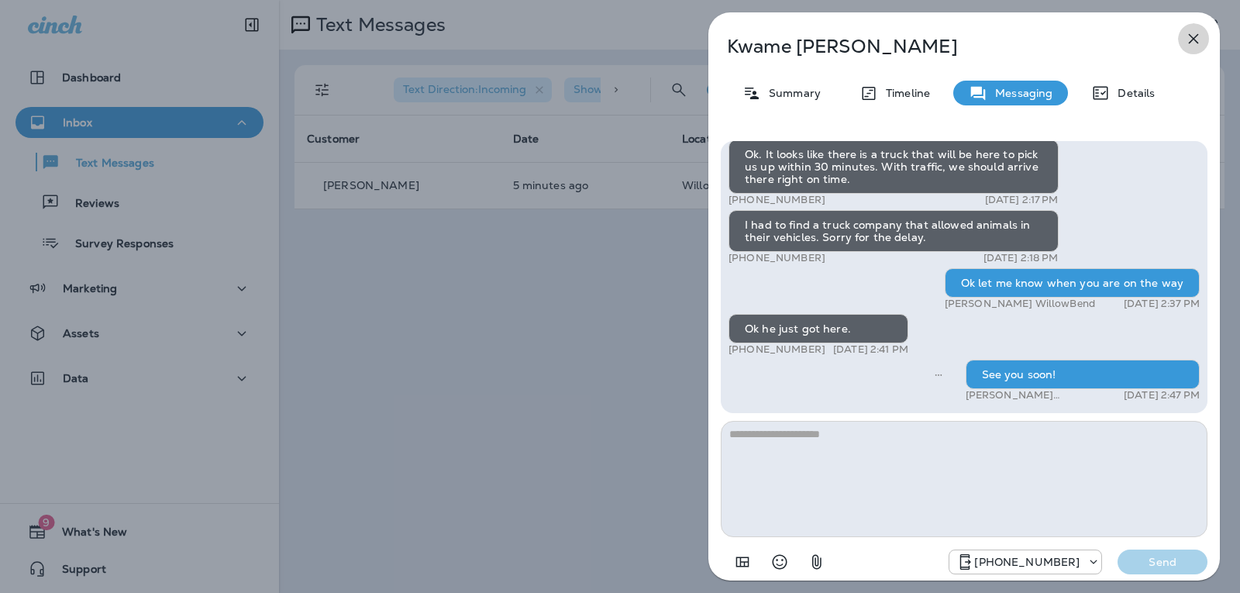
click at [1196, 43] on icon "button" at bounding box center [1193, 38] width 19 height 19
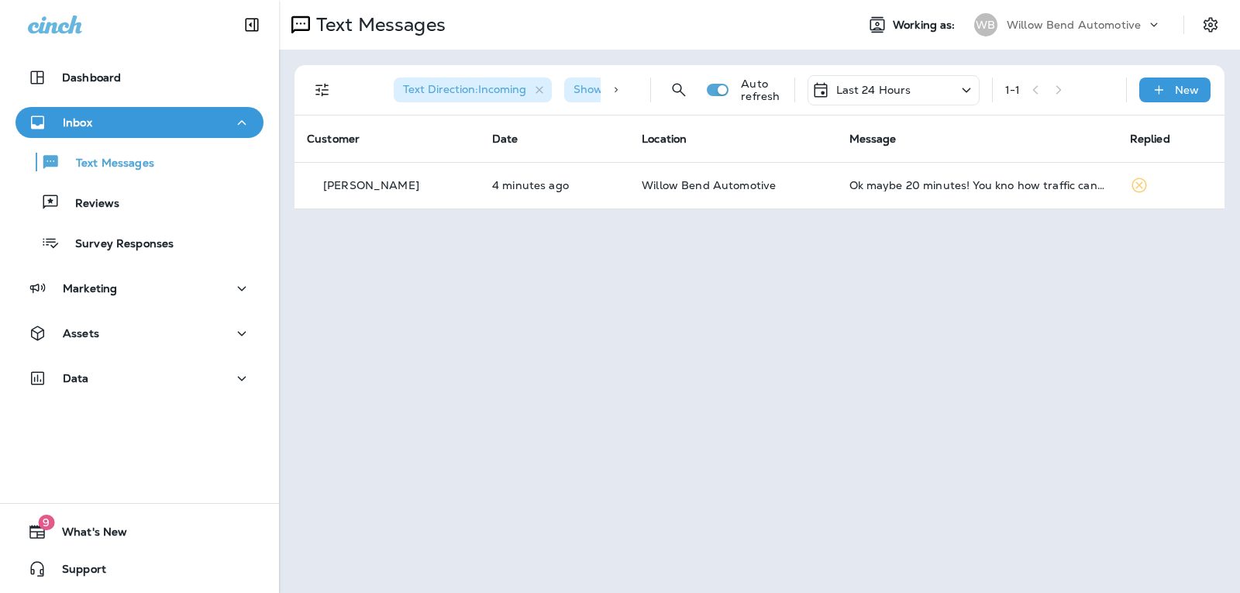
click at [921, 181] on div "Ok maybe 20 minutes! You kno how traffic can be." at bounding box center [978, 185] width 256 height 12
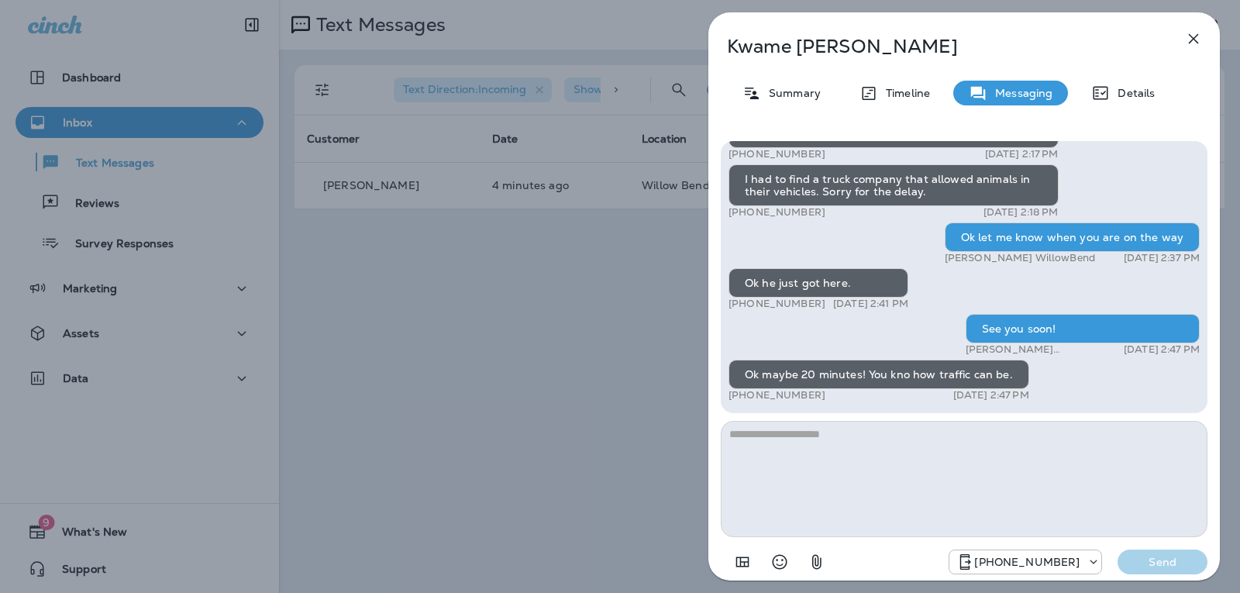
click at [843, 442] on textarea at bounding box center [964, 479] width 487 height 116
type textarea "**********"
click at [1150, 568] on p "Send" at bounding box center [1162, 562] width 65 height 14
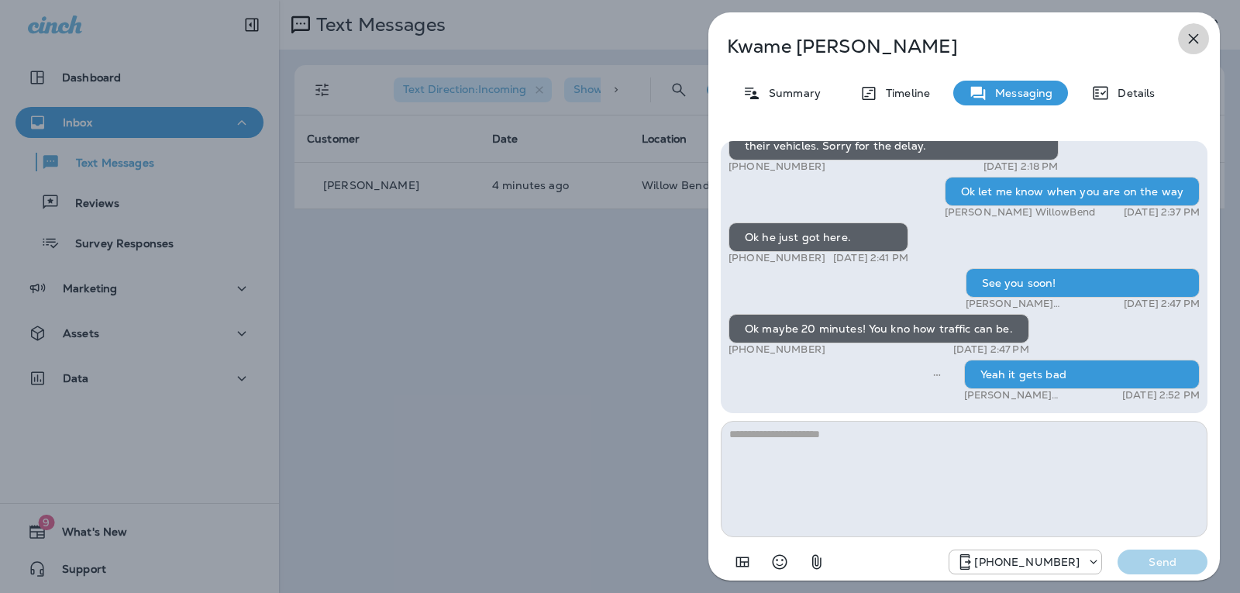
click at [1192, 40] on icon "button" at bounding box center [1194, 39] width 10 height 10
